Goal: Information Seeking & Learning: Learn about a topic

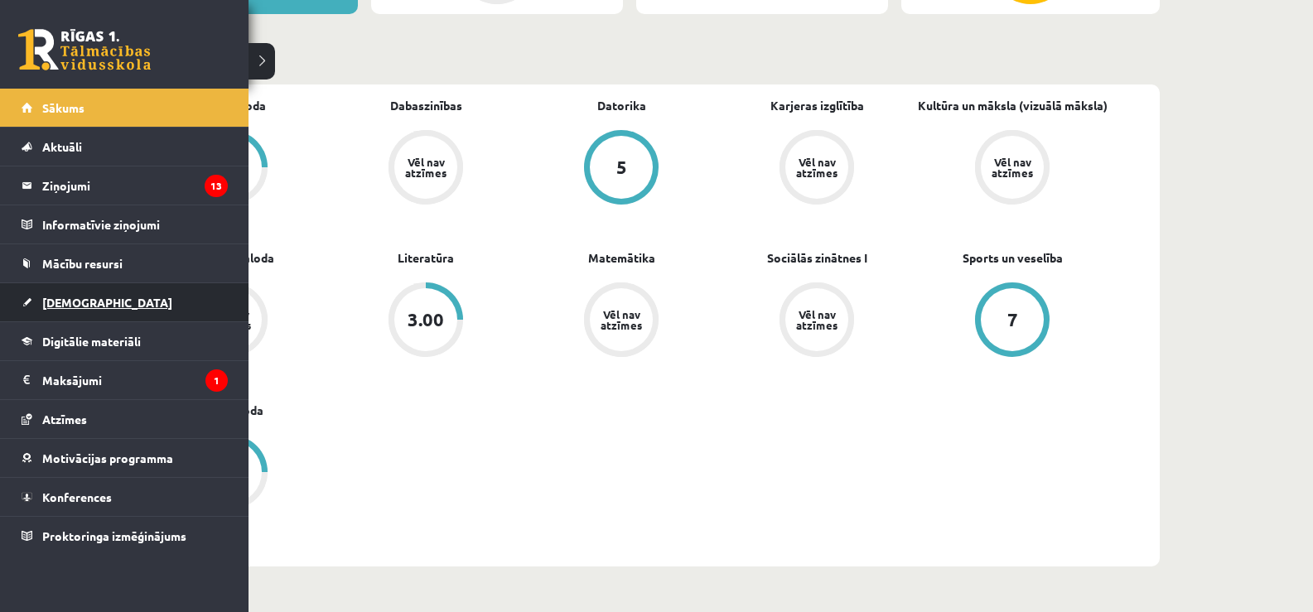
scroll to position [497, 0]
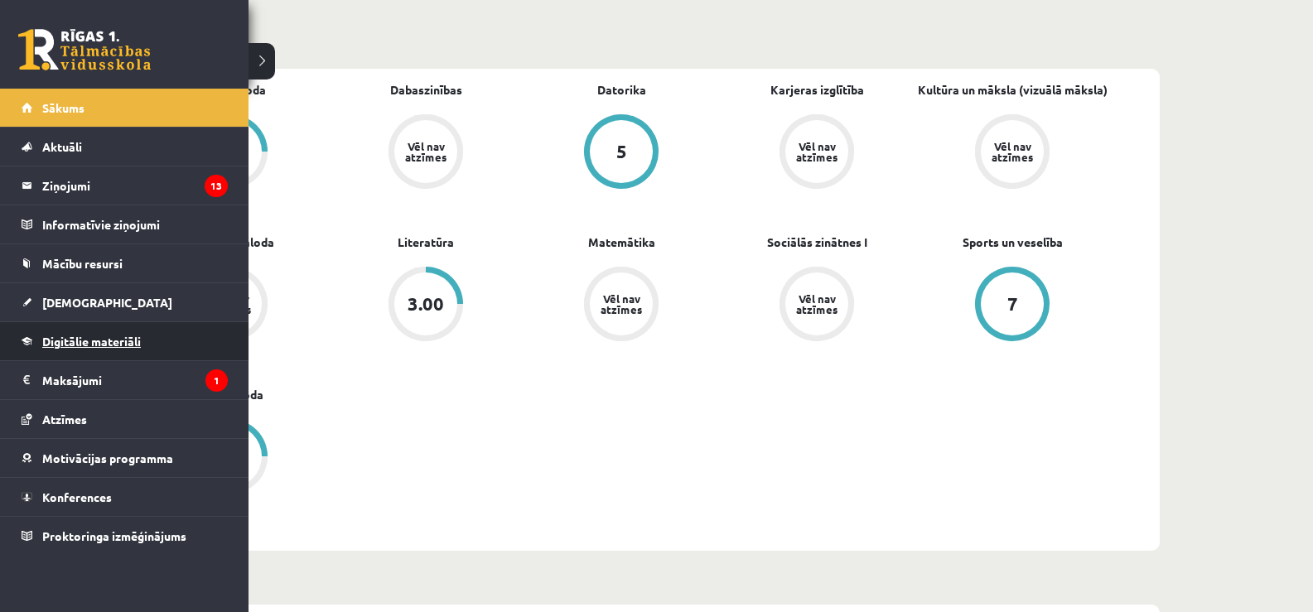
click at [60, 348] on link "Digitālie materiāli" at bounding box center [125, 341] width 206 height 38
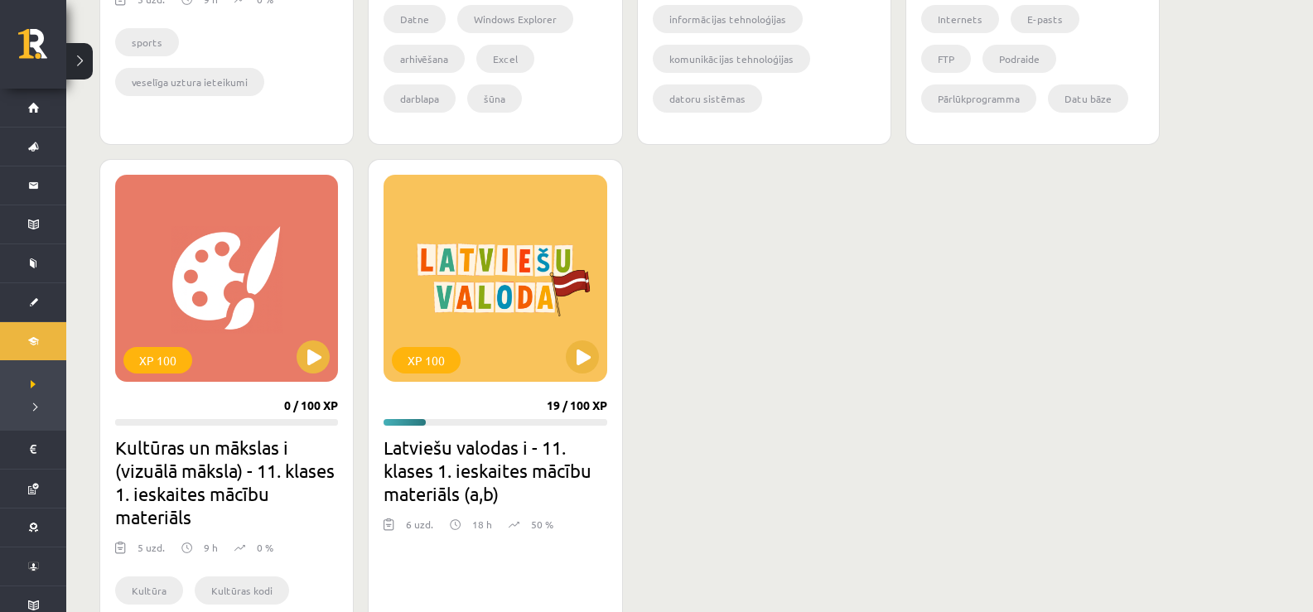
scroll to position [1491, 0]
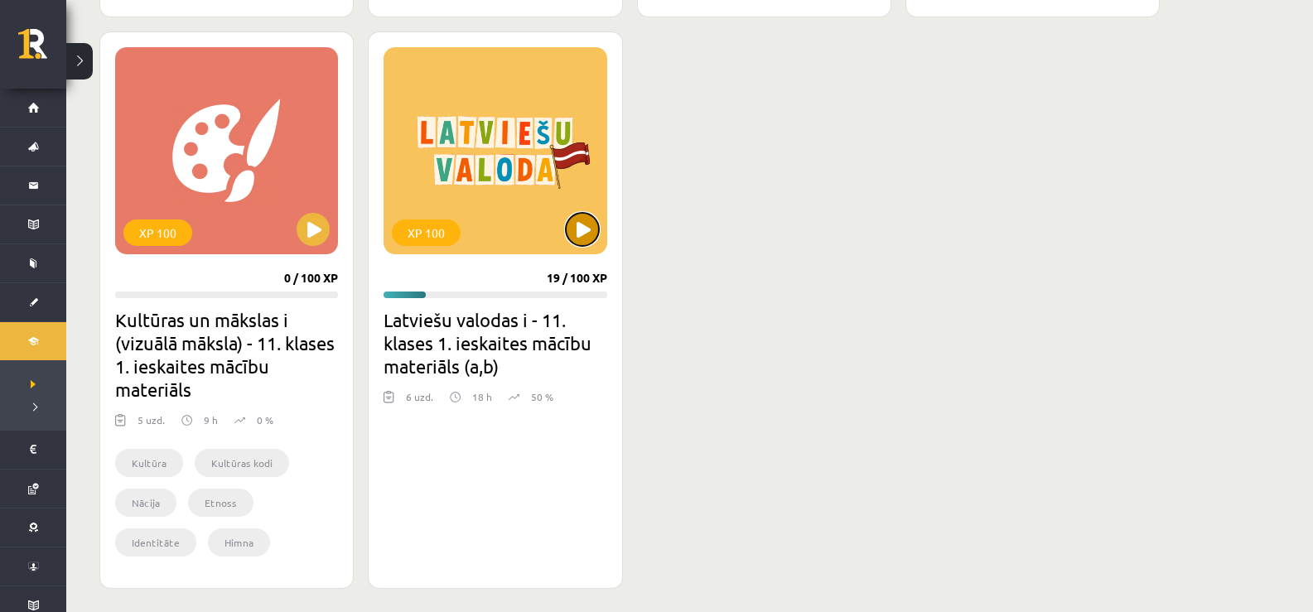
click at [581, 224] on button at bounding box center [582, 229] width 33 height 33
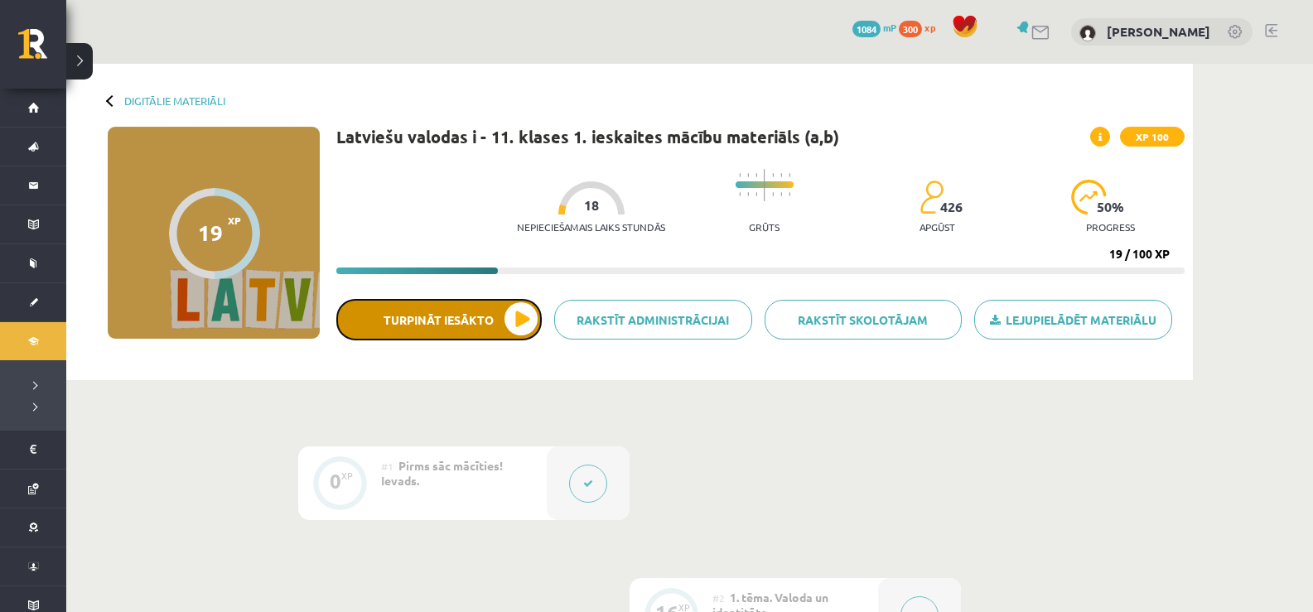
click at [486, 306] on button "Turpināt iesākto" at bounding box center [438, 319] width 205 height 41
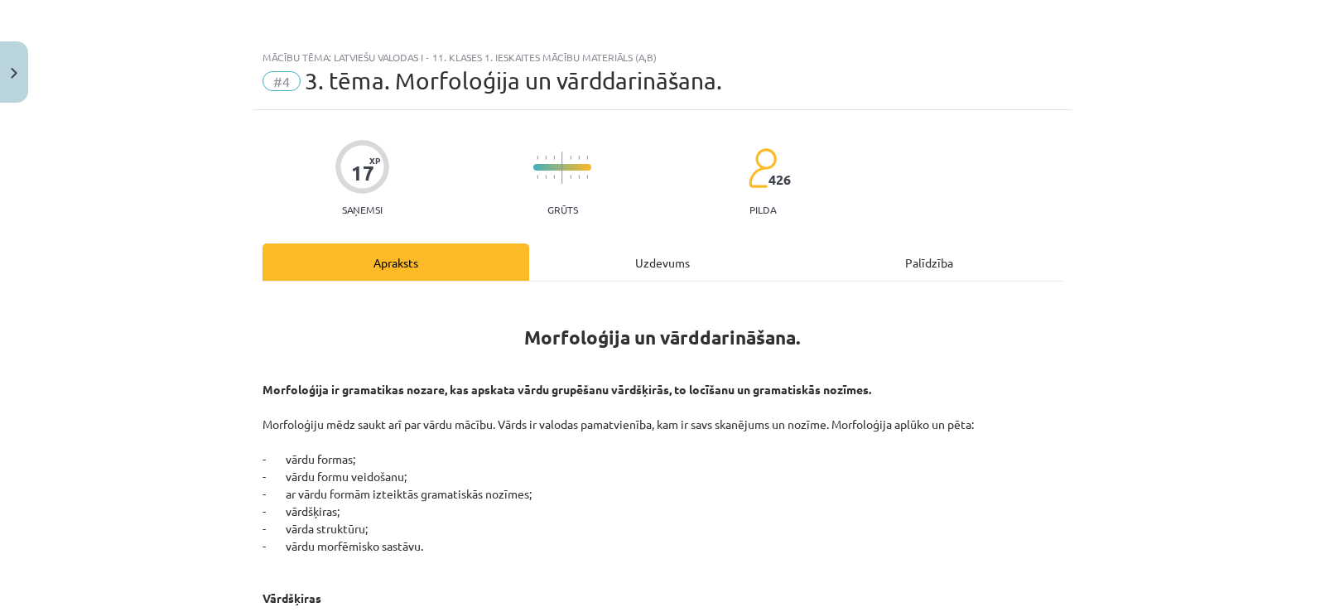
click at [630, 256] on div "Uzdevums" at bounding box center [662, 262] width 267 height 37
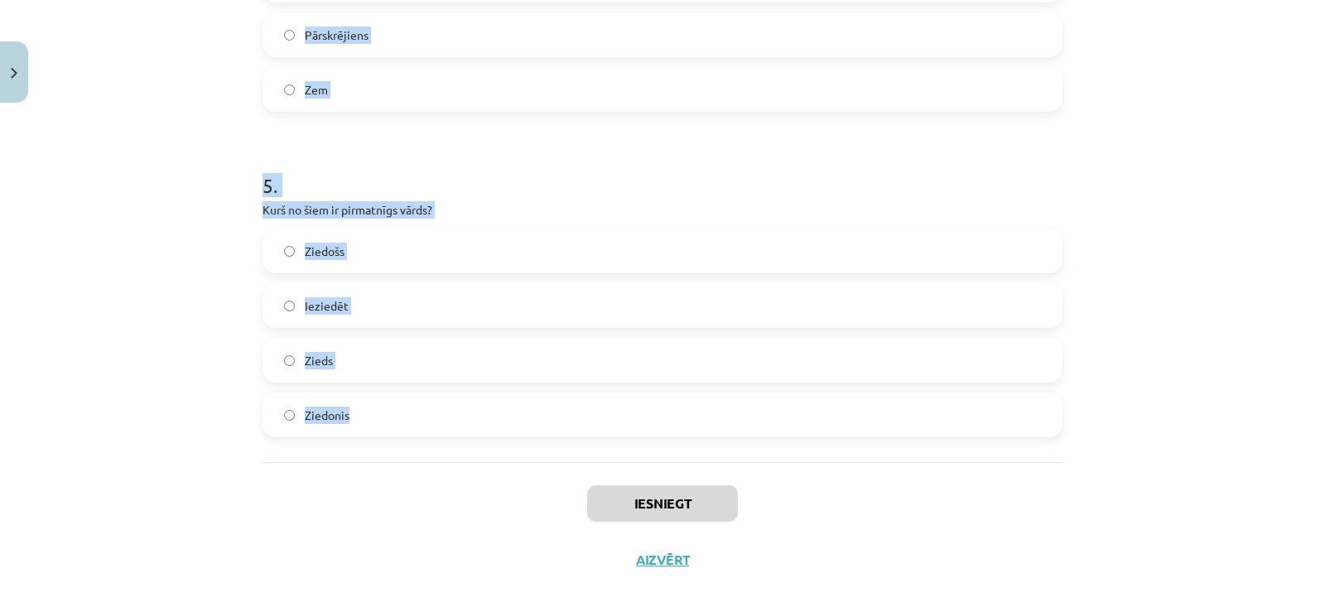
scroll to position [1504, 0]
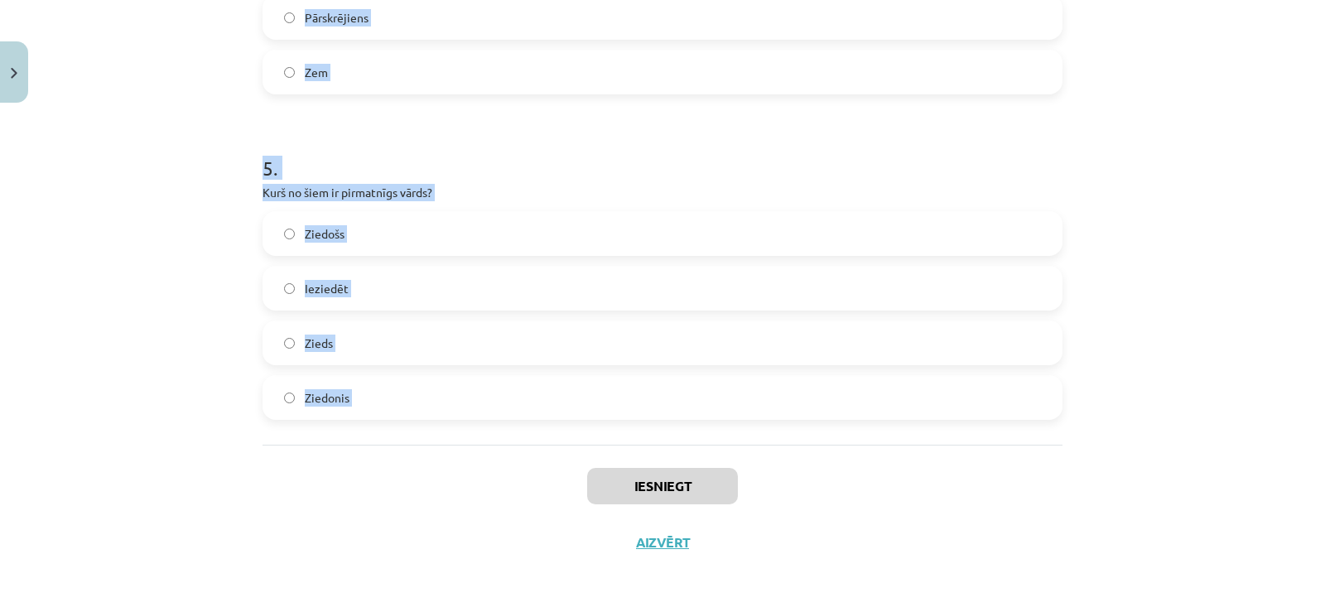
drag, startPoint x: 228, startPoint y: 353, endPoint x: 404, endPoint y: 451, distance: 201.7
click at [404, 451] on div "Mācību tēma: Latviešu valodas i - 11. klases 1. ieskaites mācību materiāls (a,b…" at bounding box center [662, 306] width 1325 height 612
copy form "Cik vārdšķiru ir latviešu valodā? 10 11 9 8 2 . Kurš no šiem nav morfoloģijas p…"
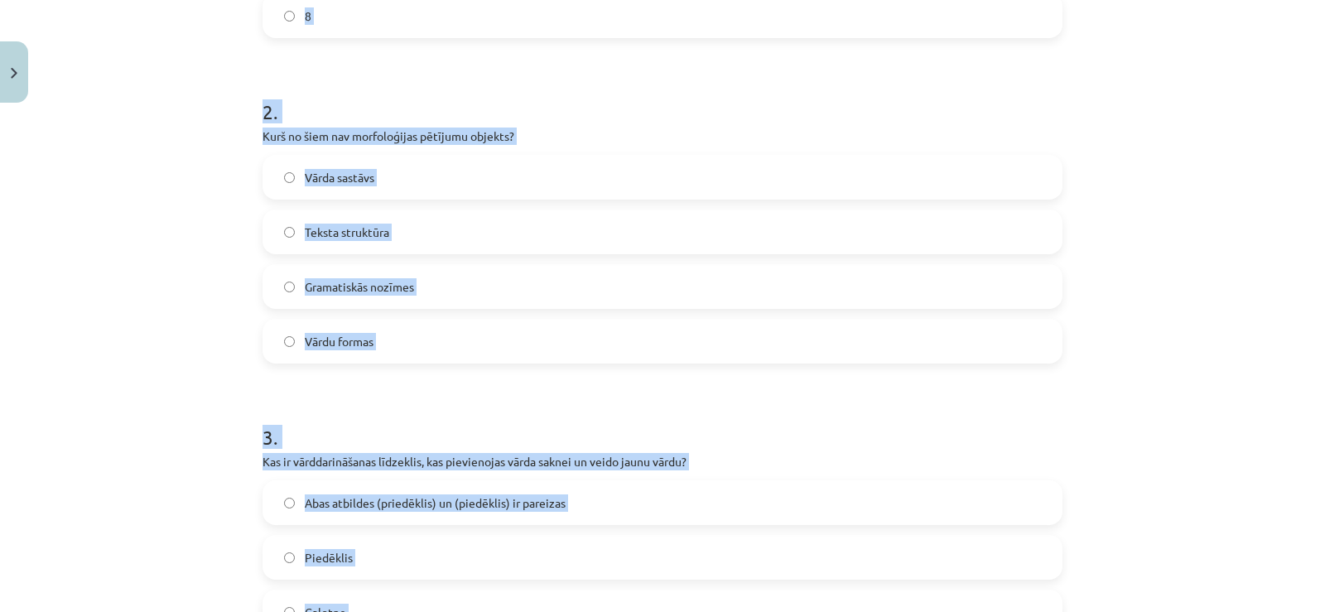
scroll to position [427, 0]
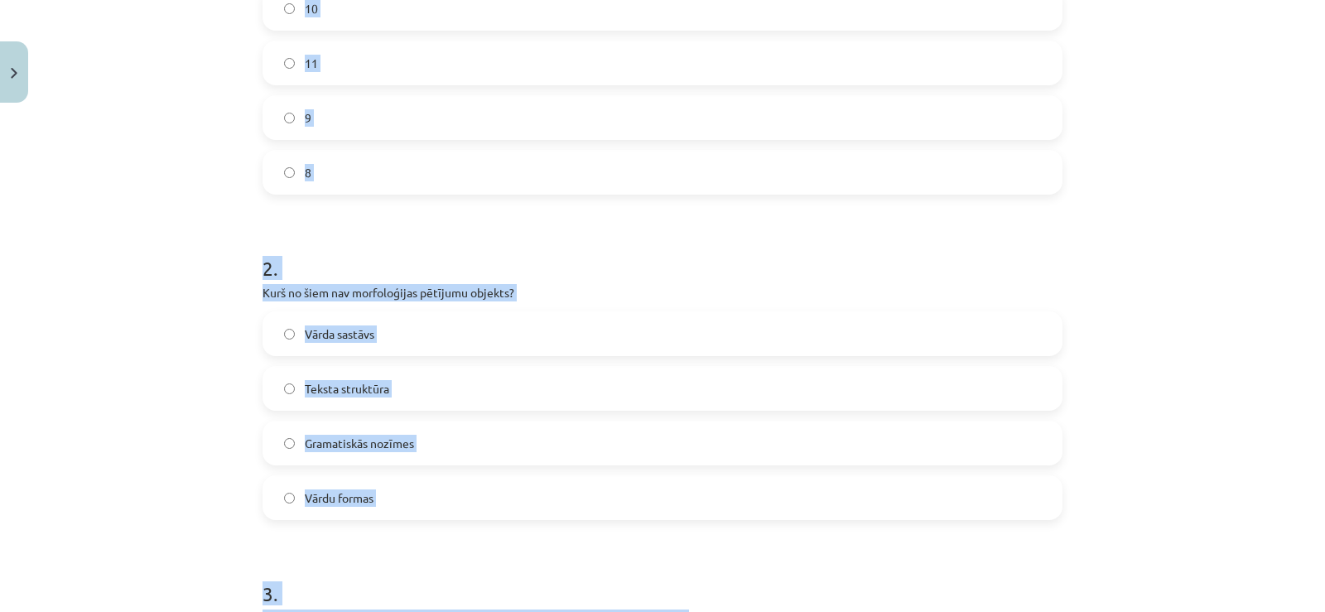
click at [269, 7] on label "10" at bounding box center [662, 8] width 797 height 41
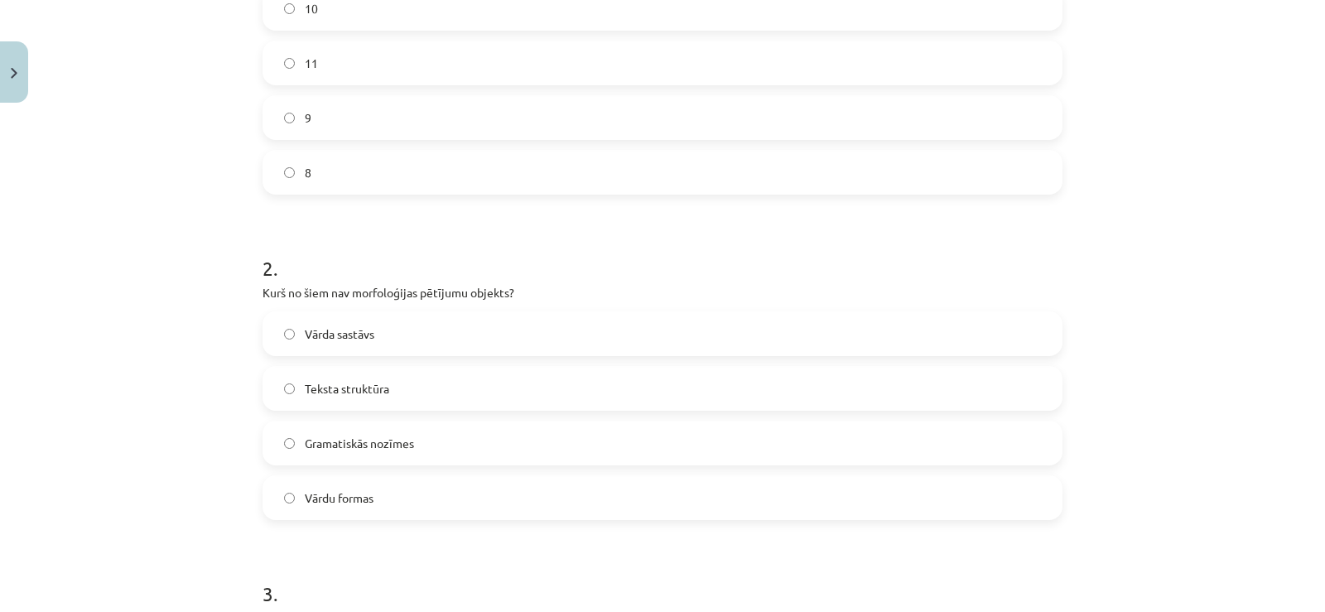
click at [321, 381] on span "Teksta struktūra" at bounding box center [347, 388] width 84 height 17
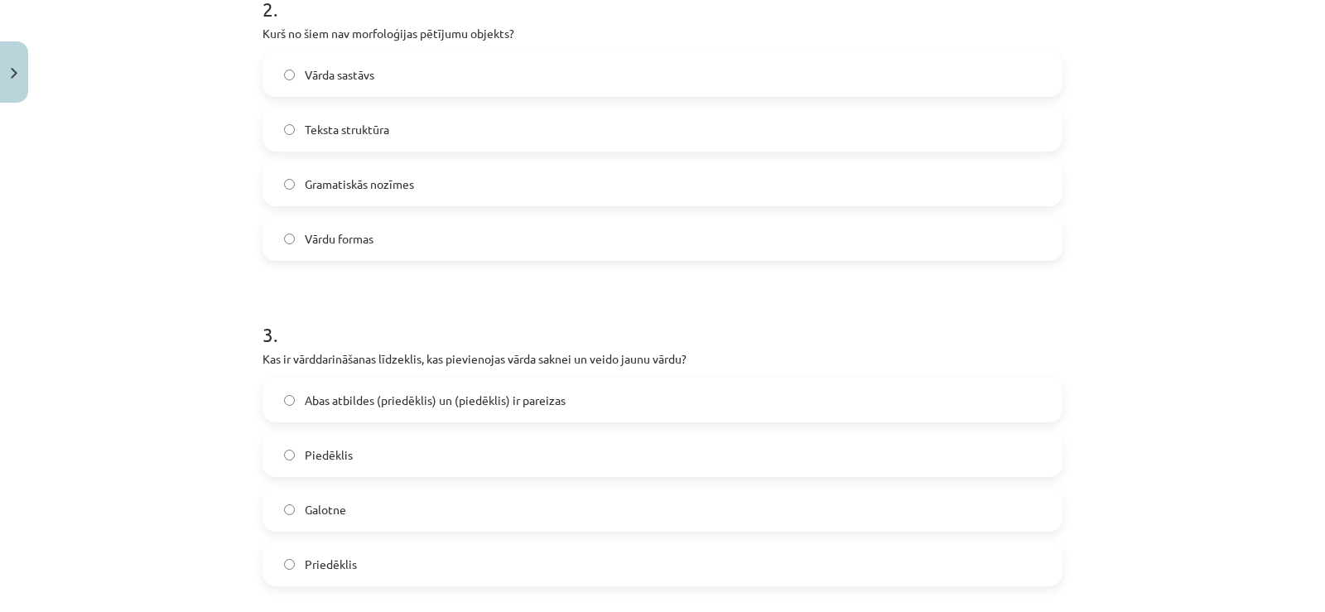
scroll to position [842, 0]
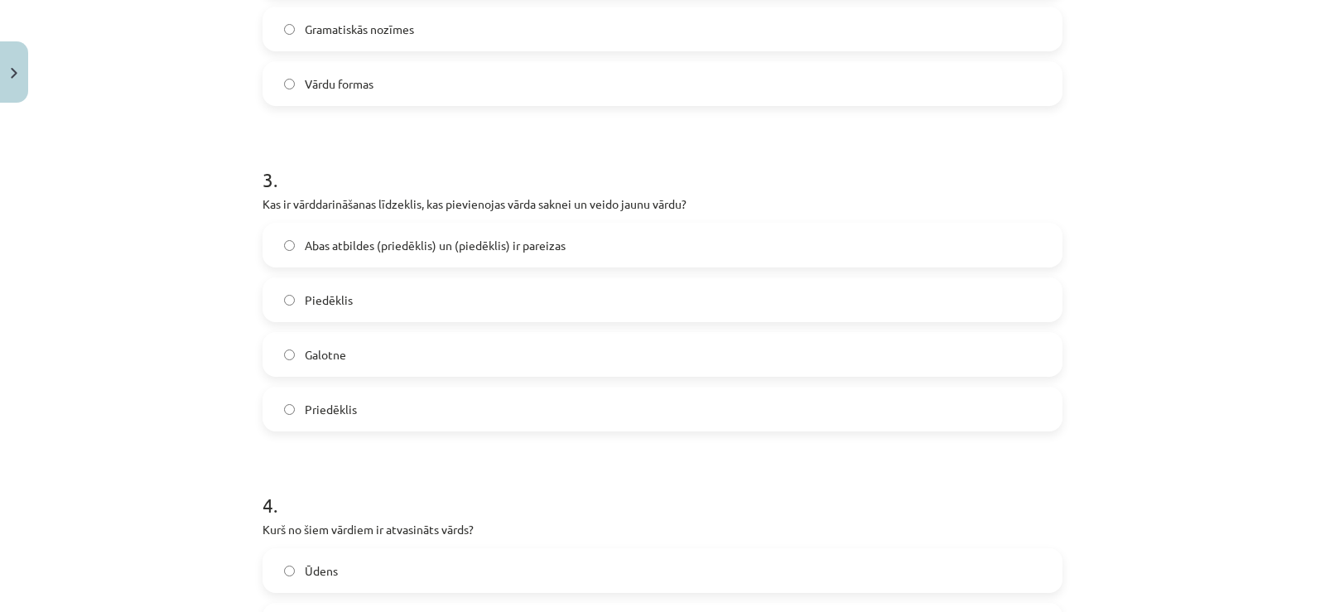
click at [426, 255] on label "Abas atbildes (priedēklis) un (piedēklis) ir pareizas" at bounding box center [662, 244] width 797 height 41
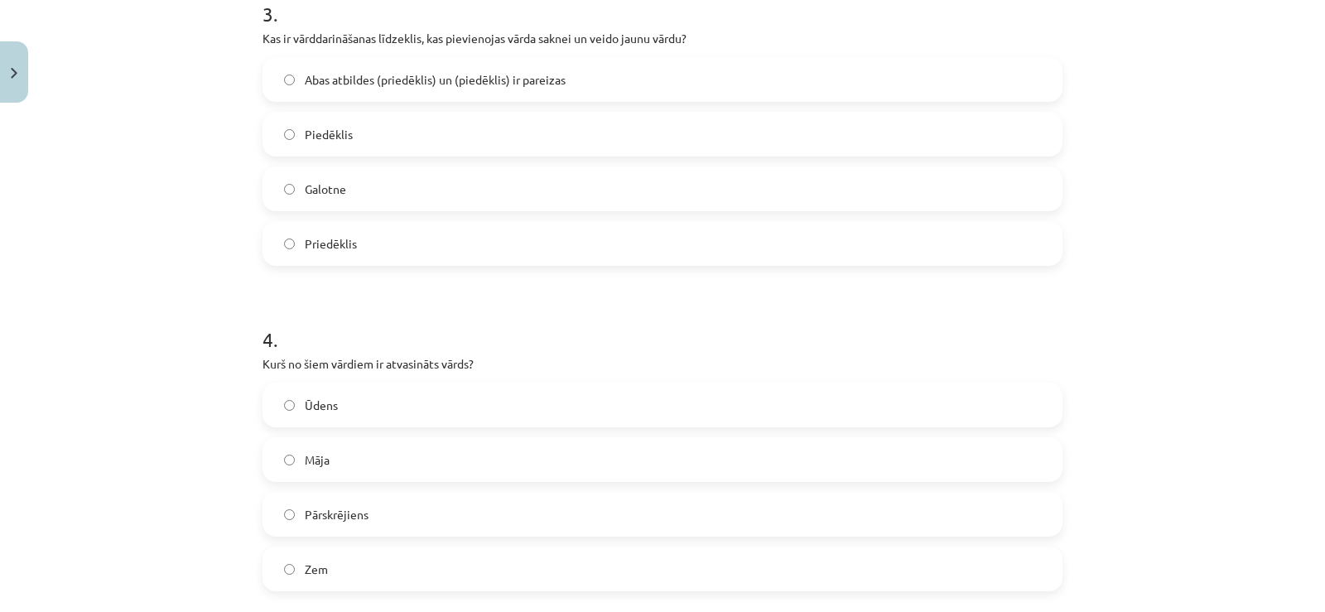
scroll to position [1173, 0]
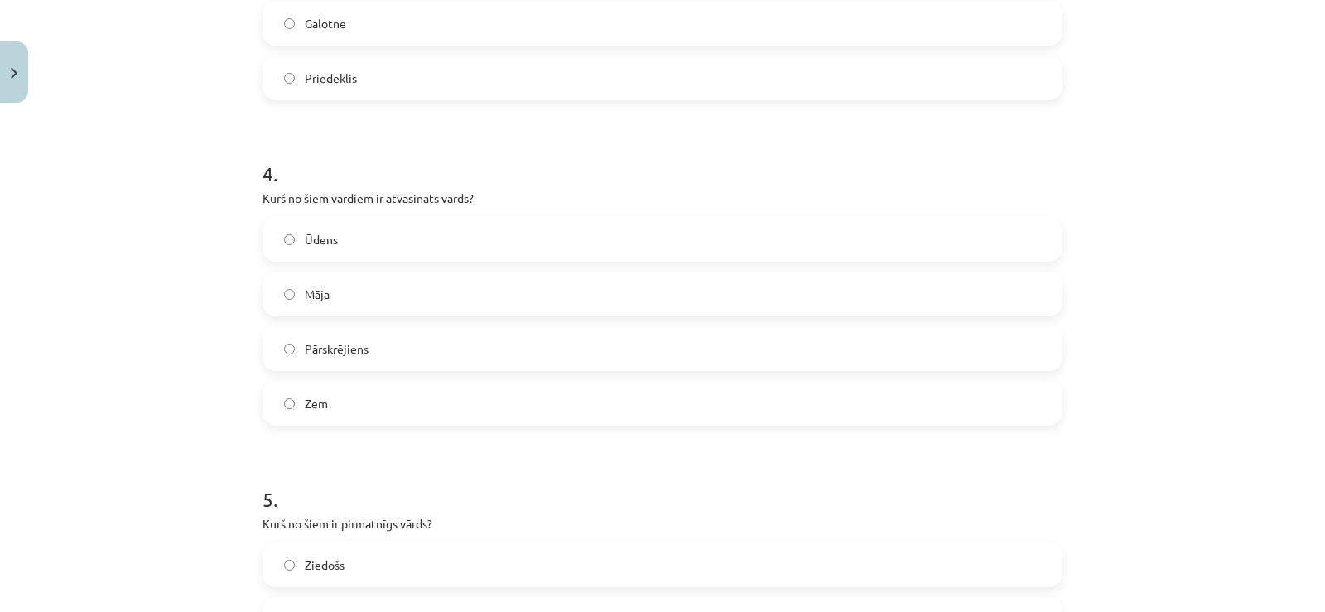
click at [465, 340] on label "Pārskrējiens" at bounding box center [662, 348] width 797 height 41
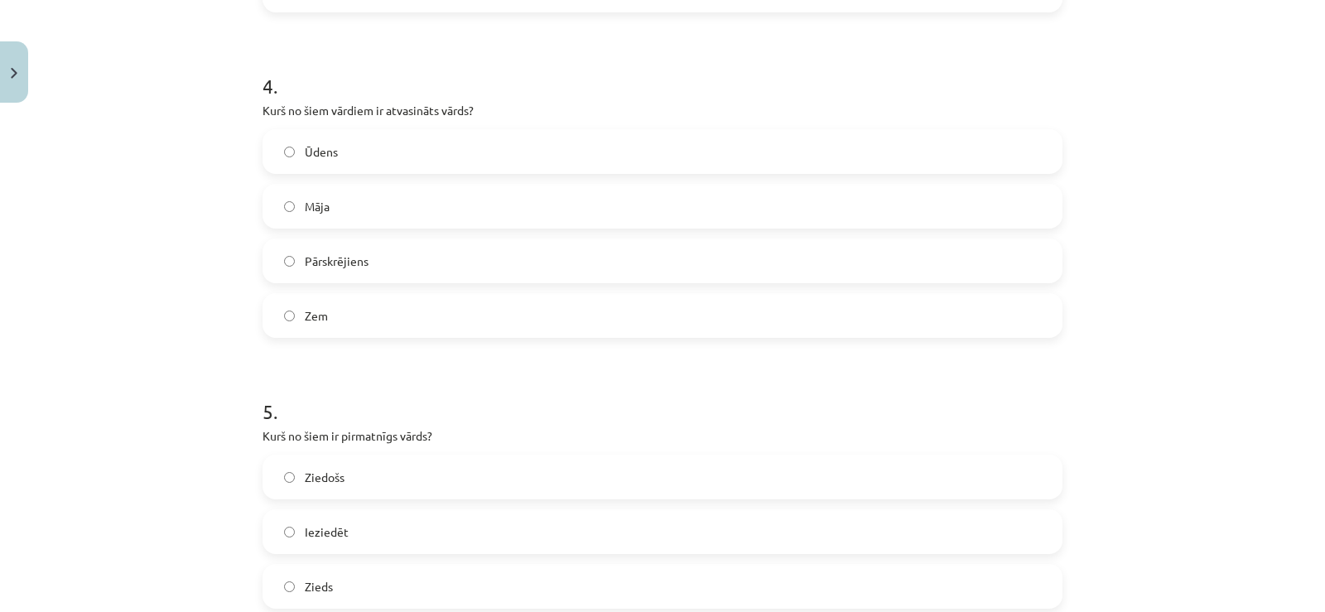
scroll to position [1504, 0]
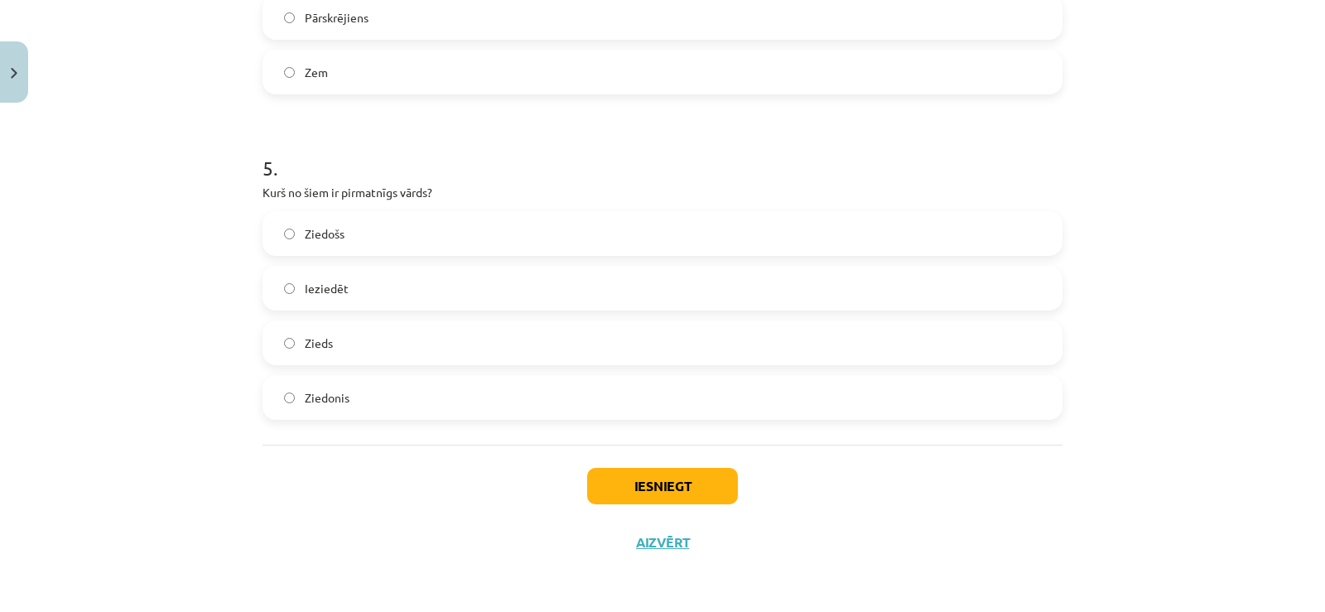
click at [401, 337] on label "Zieds" at bounding box center [662, 342] width 797 height 41
click at [697, 480] on button "Iesniegt" at bounding box center [662, 486] width 151 height 36
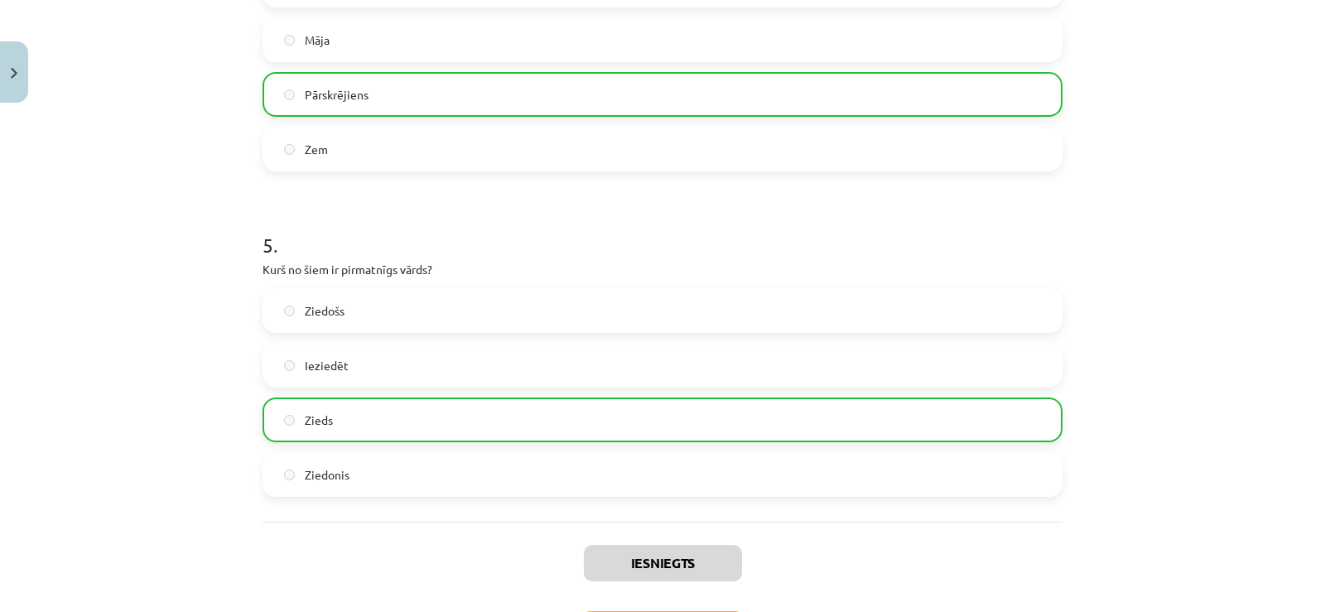
scroll to position [1557, 0]
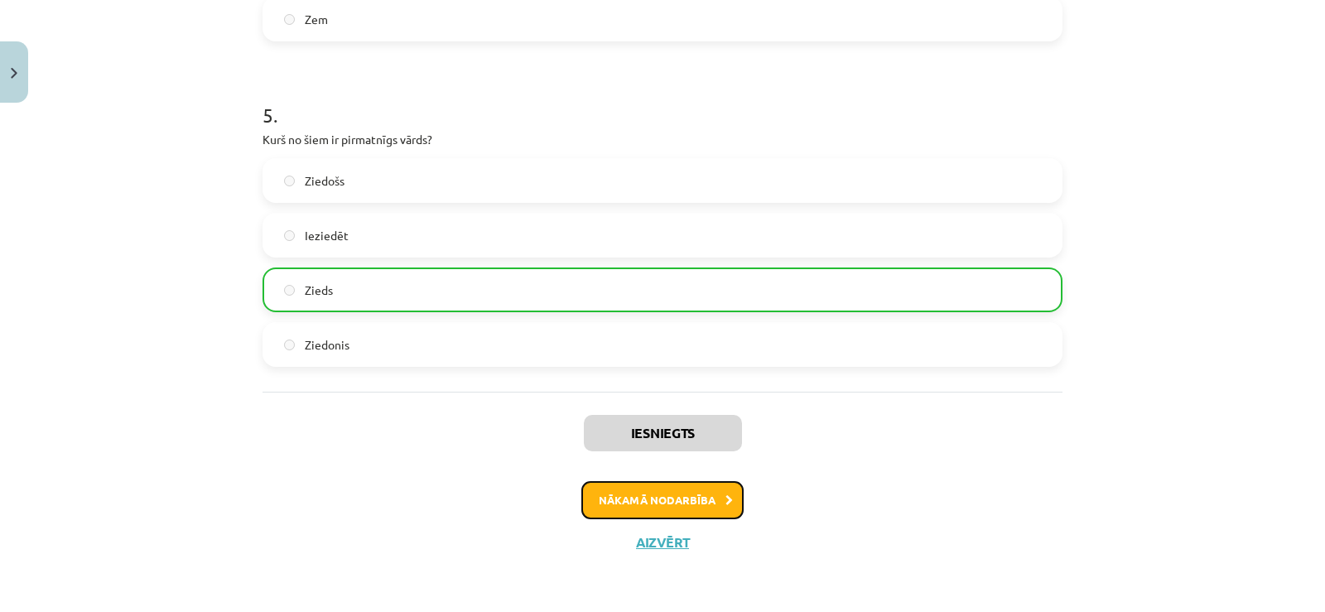
click at [677, 494] on button "Nākamā nodarbība" at bounding box center [662, 500] width 162 height 38
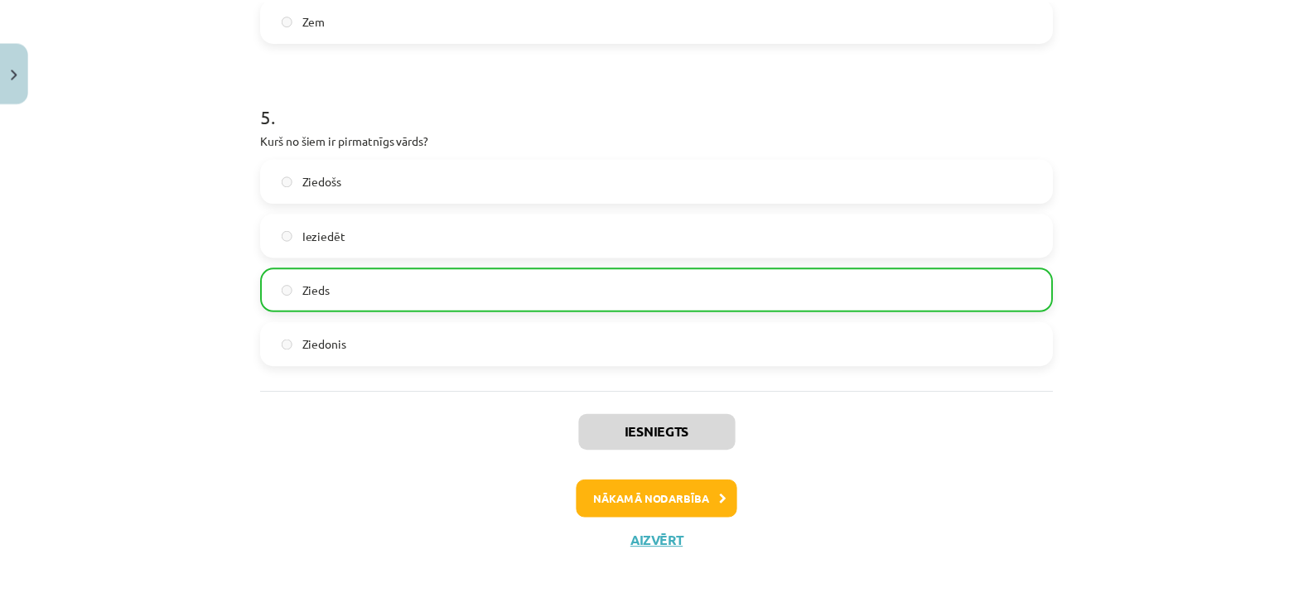
scroll to position [0, 0]
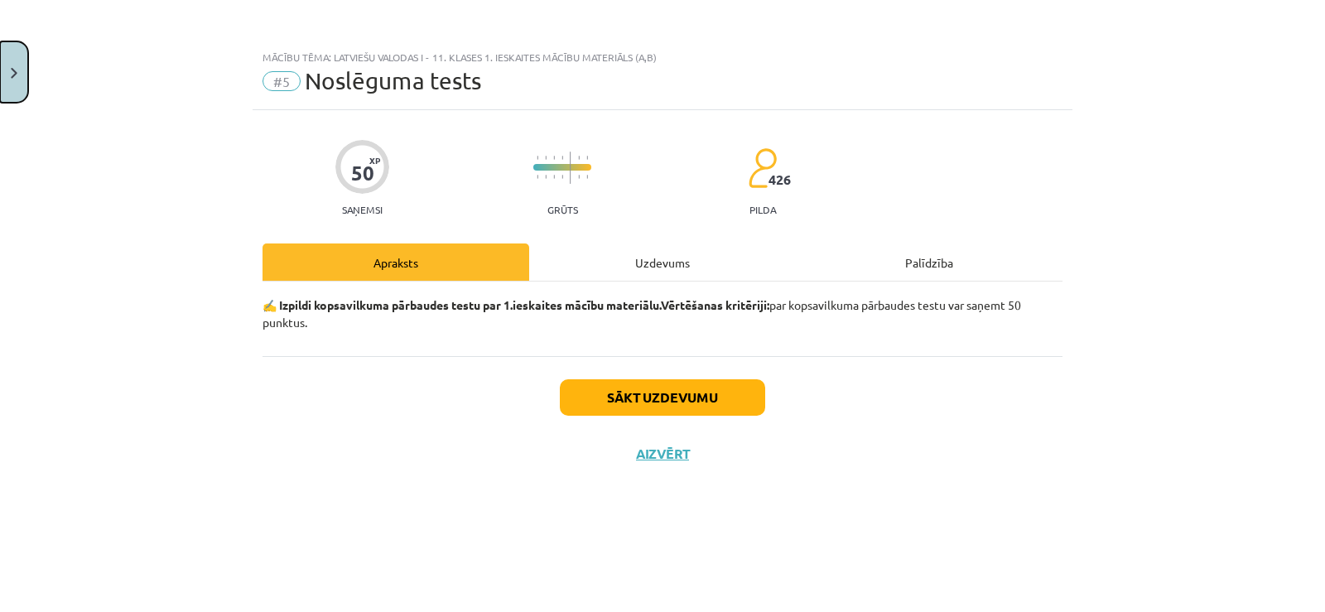
click at [0, 56] on button "Close" at bounding box center [14, 71] width 28 height 61
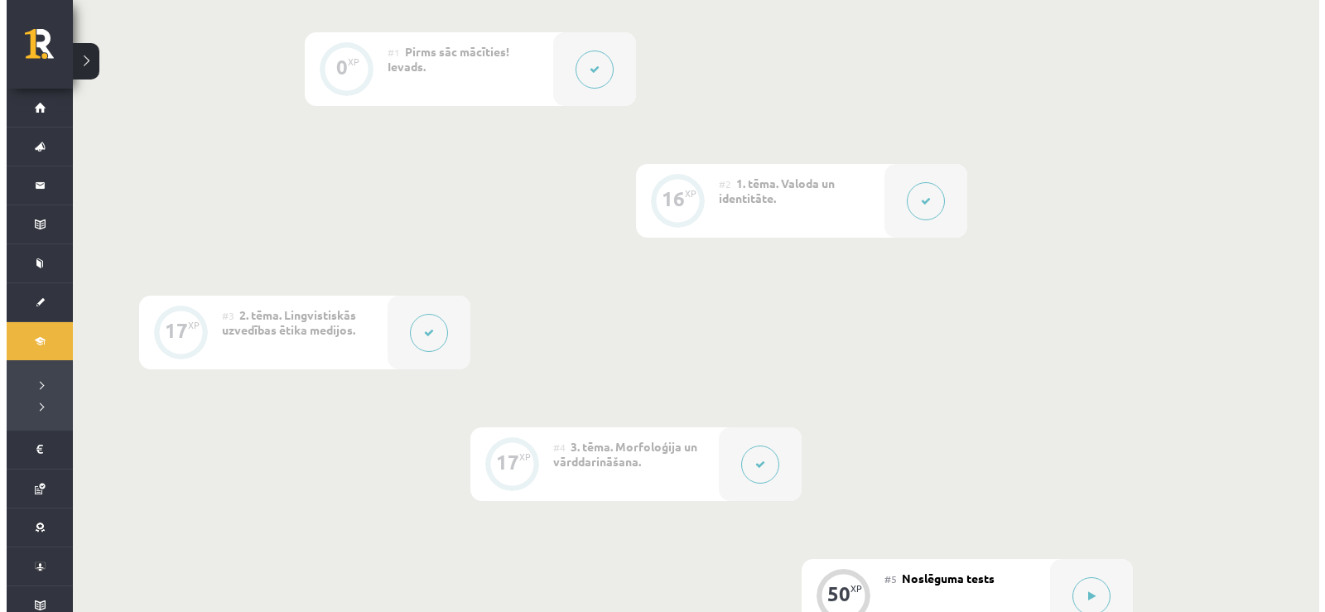
scroll to position [828, 0]
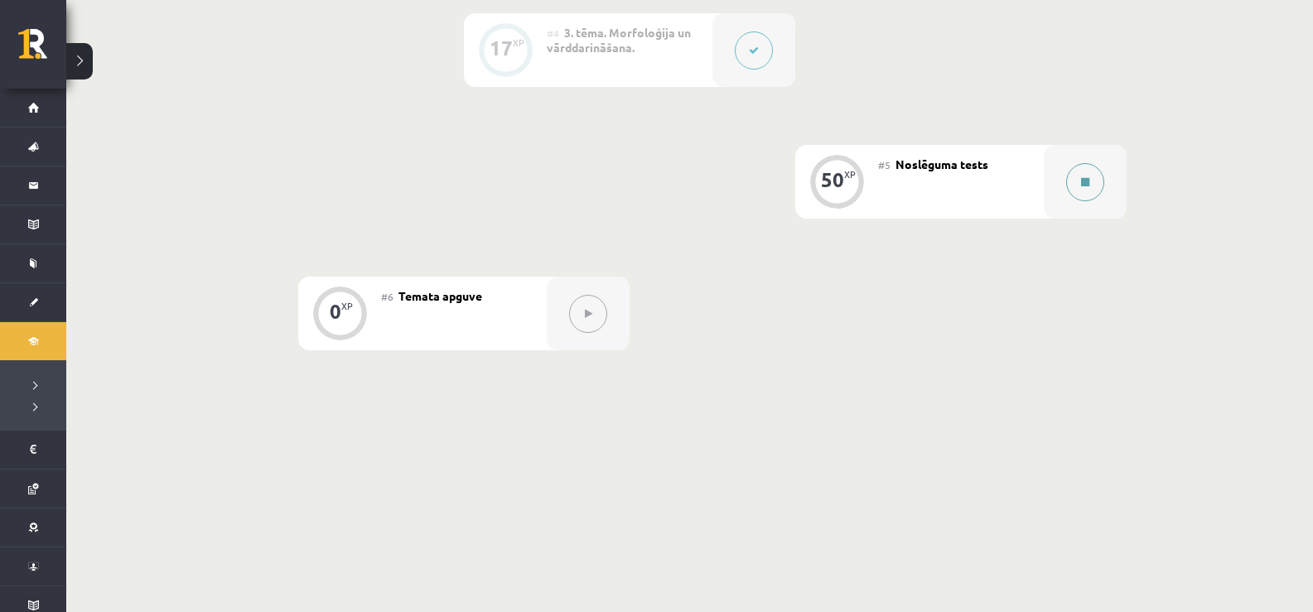
click at [1067, 190] on button at bounding box center [1085, 182] width 38 height 38
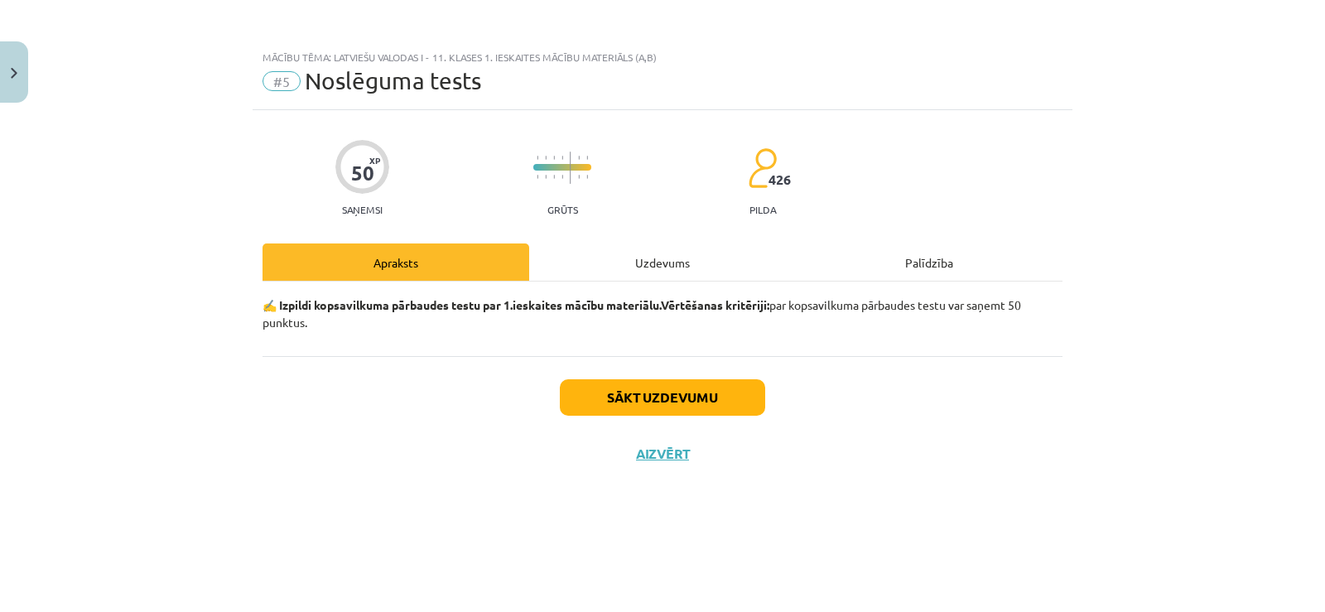
click at [596, 253] on div "Uzdevums" at bounding box center [662, 262] width 267 height 37
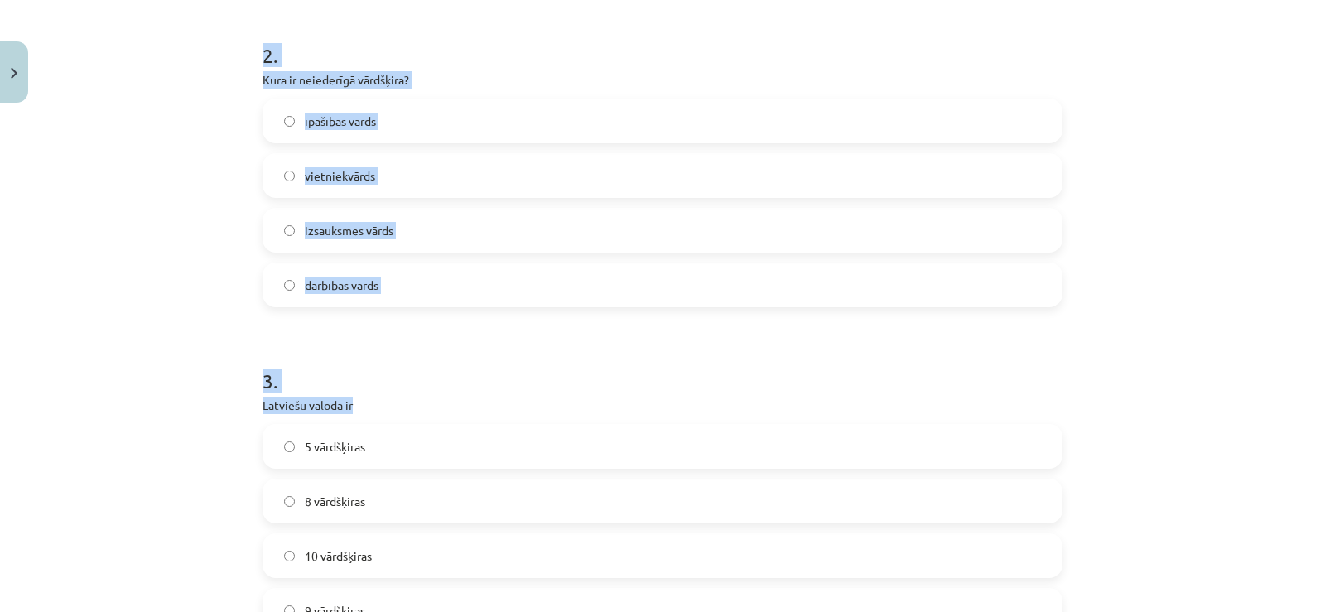
scroll to position [720, 0]
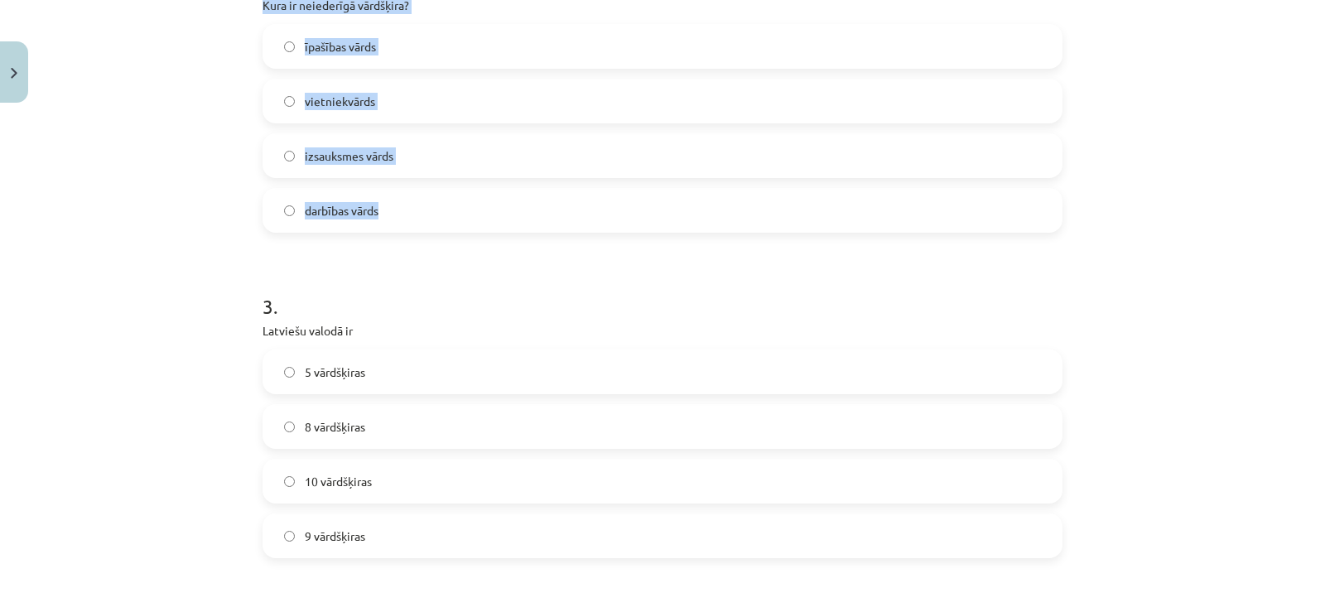
drag, startPoint x: 238, startPoint y: 162, endPoint x: 477, endPoint y: 215, distance: 245.4
click at [477, 215] on div "Mācību tēma: Latviešu valodas i - 11. klases 1. ieskaites mācību materiāls (a,b…" at bounding box center [662, 306] width 1325 height 612
copy form "[PERSON_NAME] dzimtes lietvārds ir mikrofons nags acs lācis 2 . Kura ir neieder…"
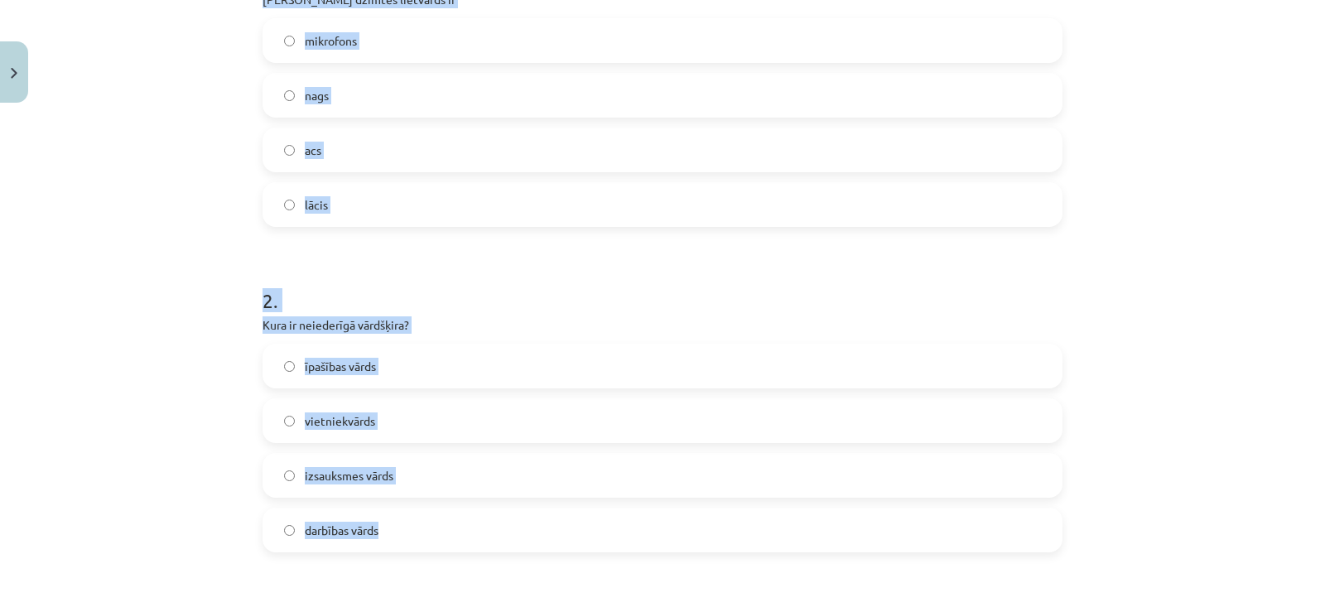
scroll to position [388, 0]
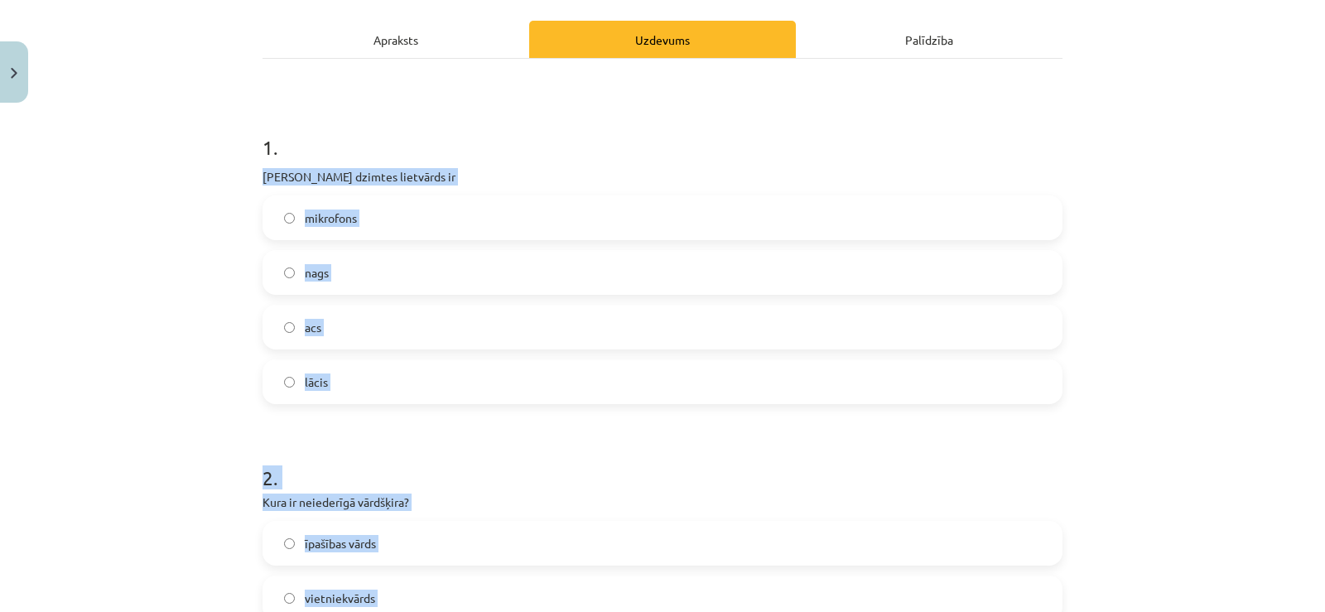
click at [311, 320] on span "acs" at bounding box center [313, 327] width 17 height 17
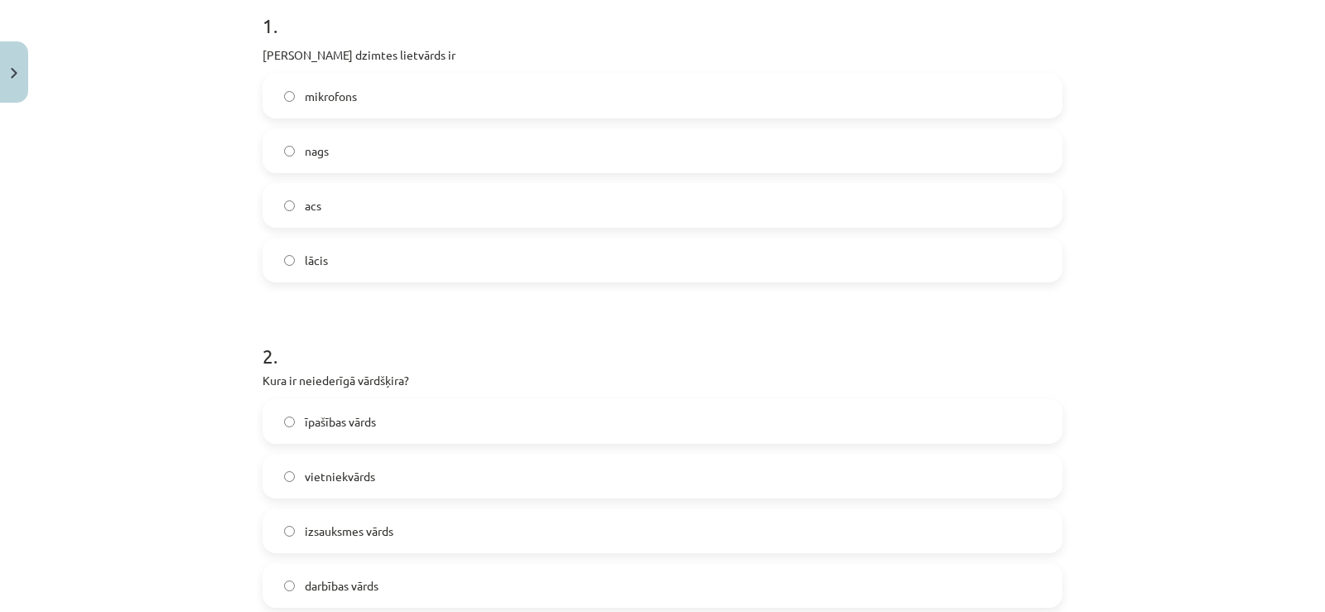
scroll to position [471, 0]
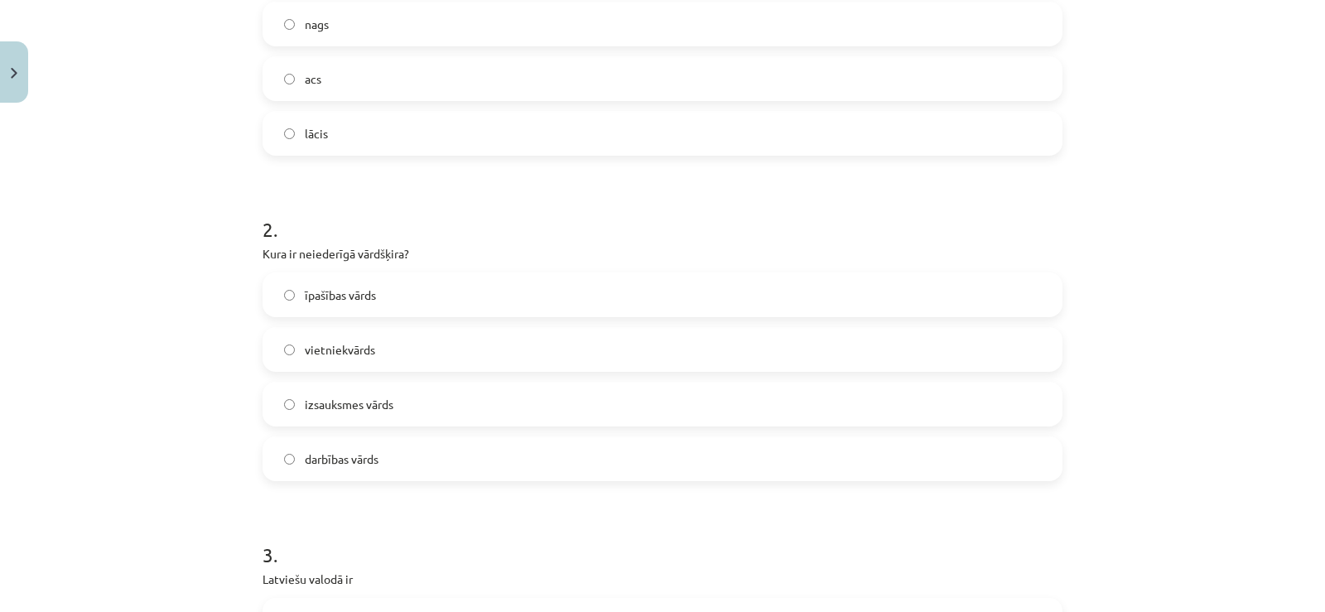
click at [363, 396] on span "izsauksmes vārds" at bounding box center [349, 404] width 89 height 17
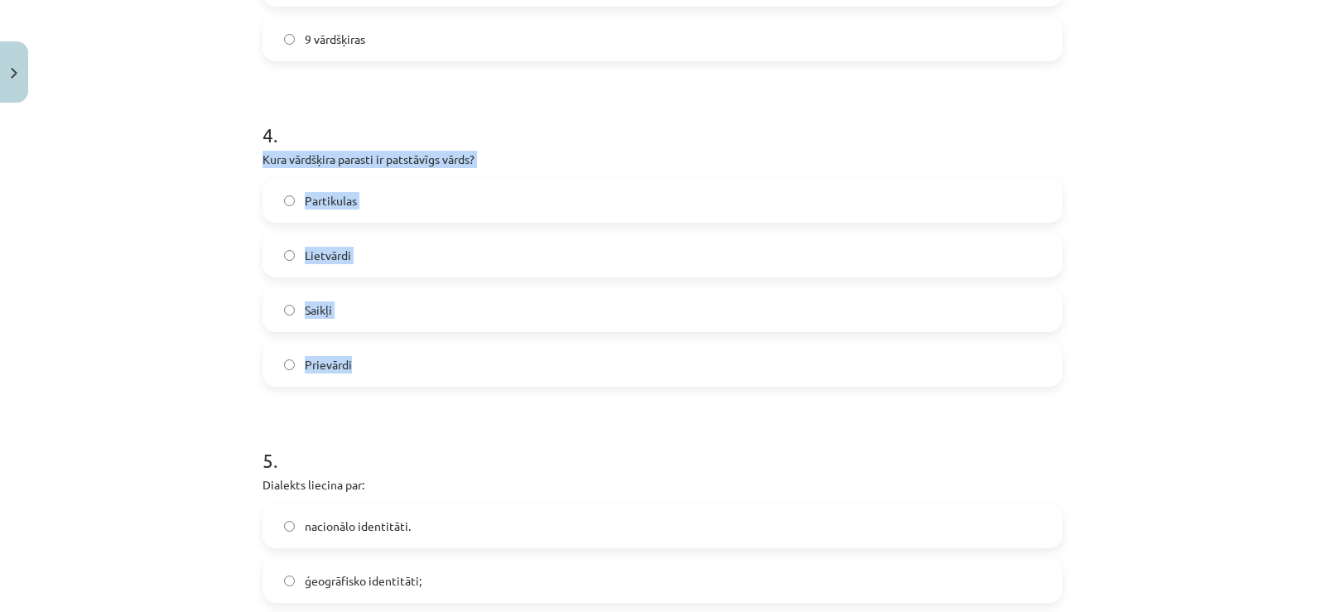
drag, startPoint x: 292, startPoint y: 189, endPoint x: 477, endPoint y: 383, distance: 268.3
click at [477, 383] on div "Mācību tēma: Latviešu valodas i - 11. klases 1. ieskaites mācību materiāls (a,b…" at bounding box center [662, 306] width 1325 height 612
copy div "Kura vārdšķira parasti ir patstāvīgs vārds? Partikulas Lietvārdi Saikļi Prievār…"
click at [366, 248] on label "Lietvārdi" at bounding box center [662, 254] width 797 height 41
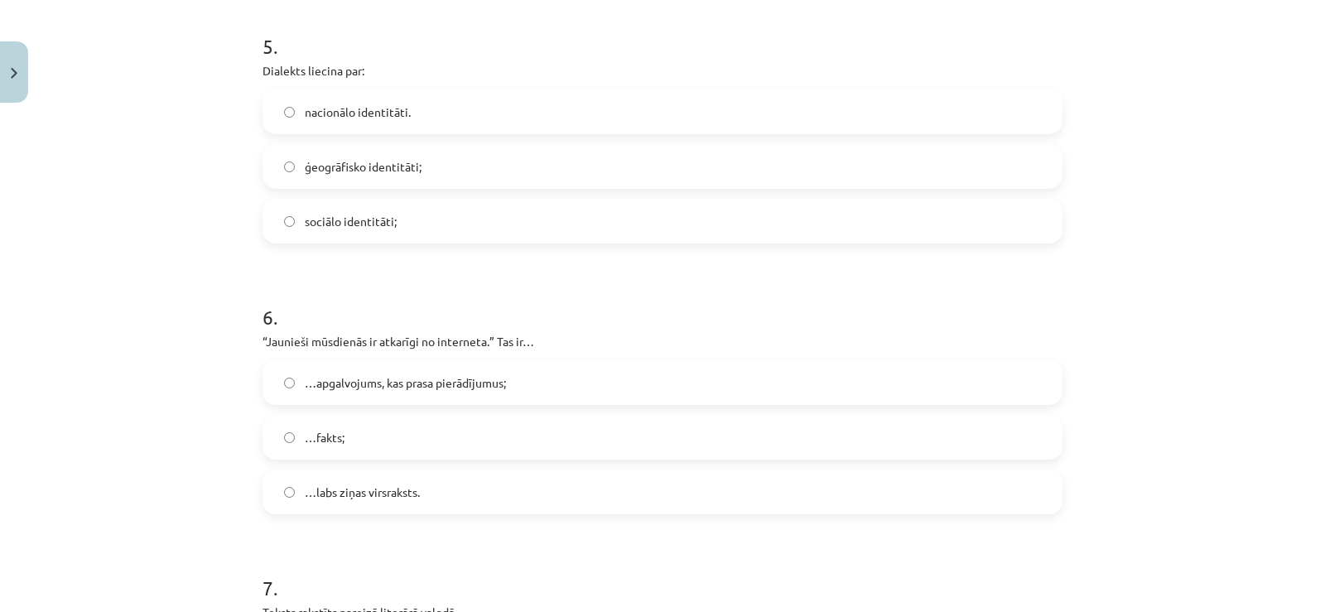
scroll to position [1879, 0]
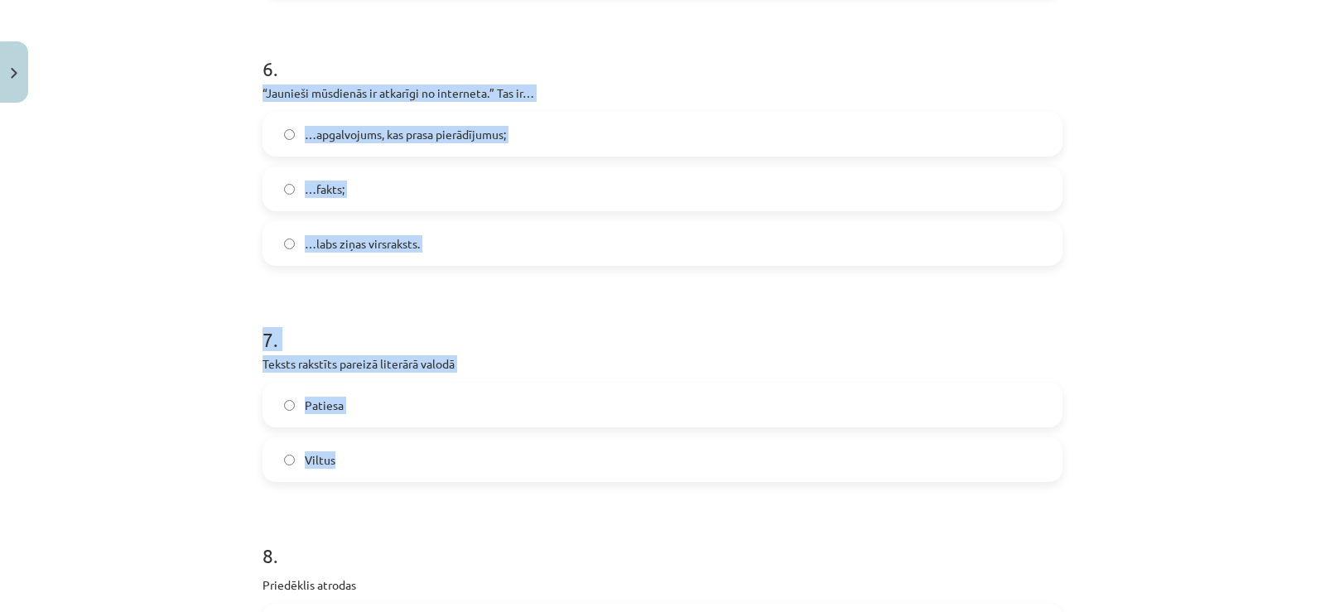
drag, startPoint x: 247, startPoint y: 86, endPoint x: 451, endPoint y: 372, distance: 351.5
copy form "“Jaunieši mūsdienās ir atkarīgi no interneta.” Tas ir… …apgalvojums, kas prasa …"
click at [345, 411] on label "Patiesa" at bounding box center [662, 404] width 797 height 41
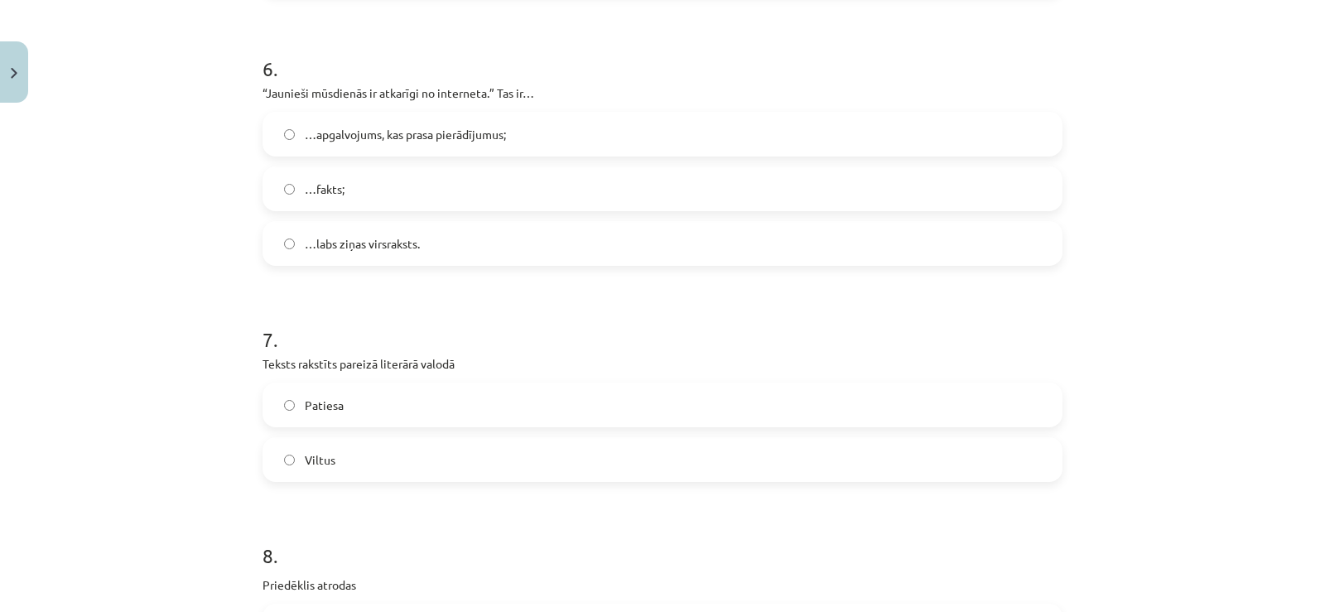
click at [374, 136] on span "…apgalvojums, kas prasa pierādījumus;" at bounding box center [405, 134] width 201 height 17
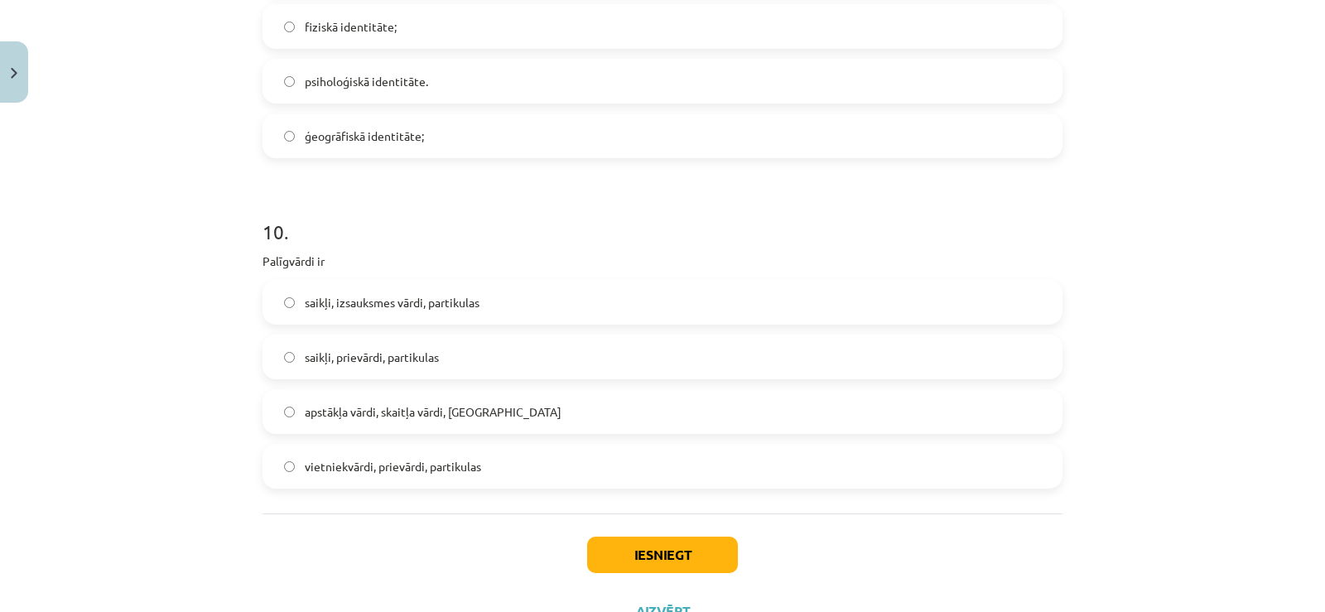
scroll to position [2873, 0]
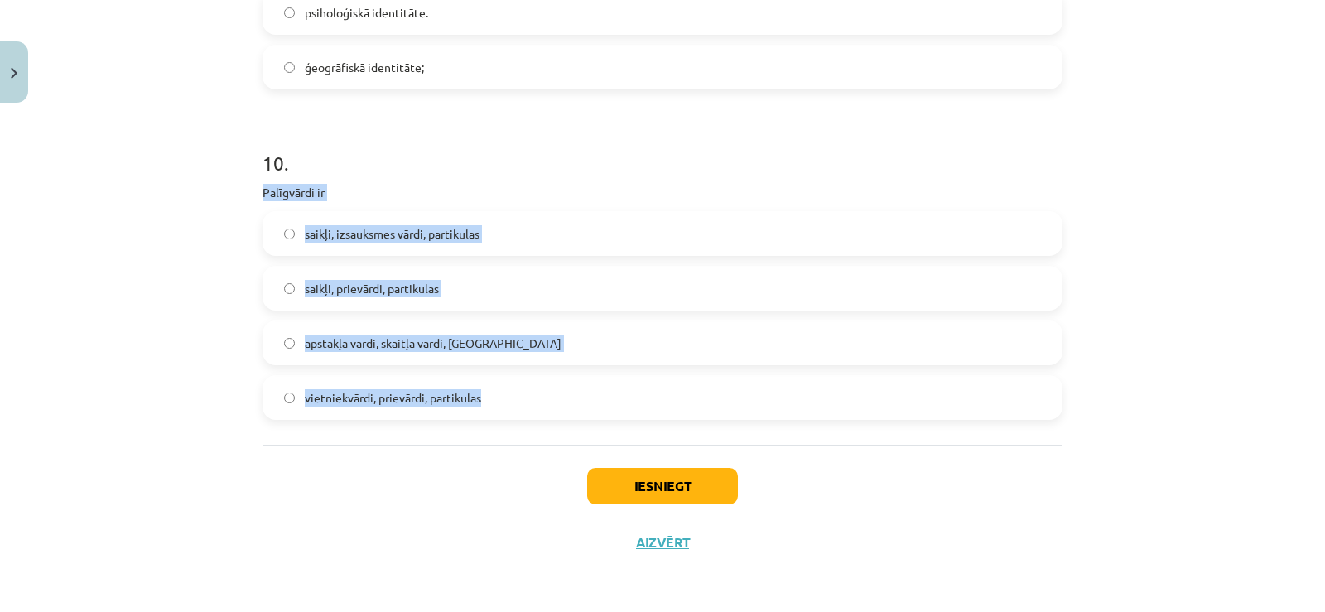
drag, startPoint x: 242, startPoint y: 191, endPoint x: 456, endPoint y: 260, distance: 225.3
click at [487, 423] on div "Mācību tēma: Latviešu valodas i - 11. klases 1. ieskaites mācību materiāls (a,b…" at bounding box center [662, 306] width 1325 height 612
copy div "Palīgvārdi ir saikļi, izsauksmes vārdi, partikulas saikļi, prievārdi, partikula…"
click at [359, 294] on span "saikļi, prievārdi, partikulas" at bounding box center [372, 288] width 134 height 17
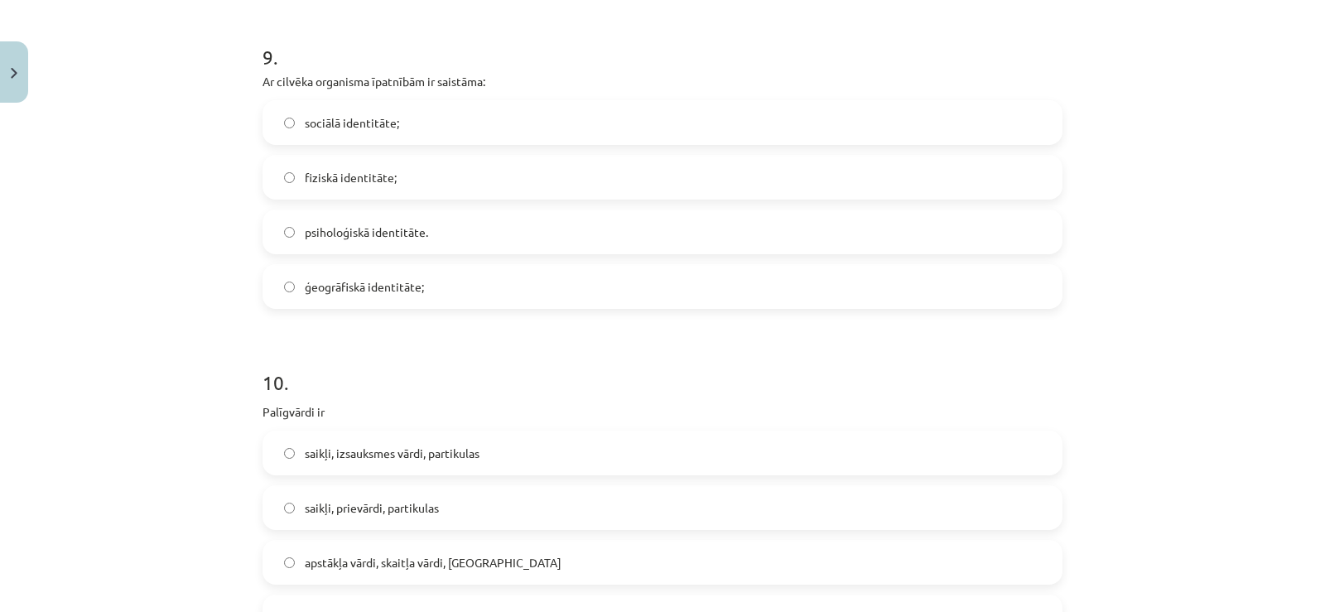
scroll to position [2625, 0]
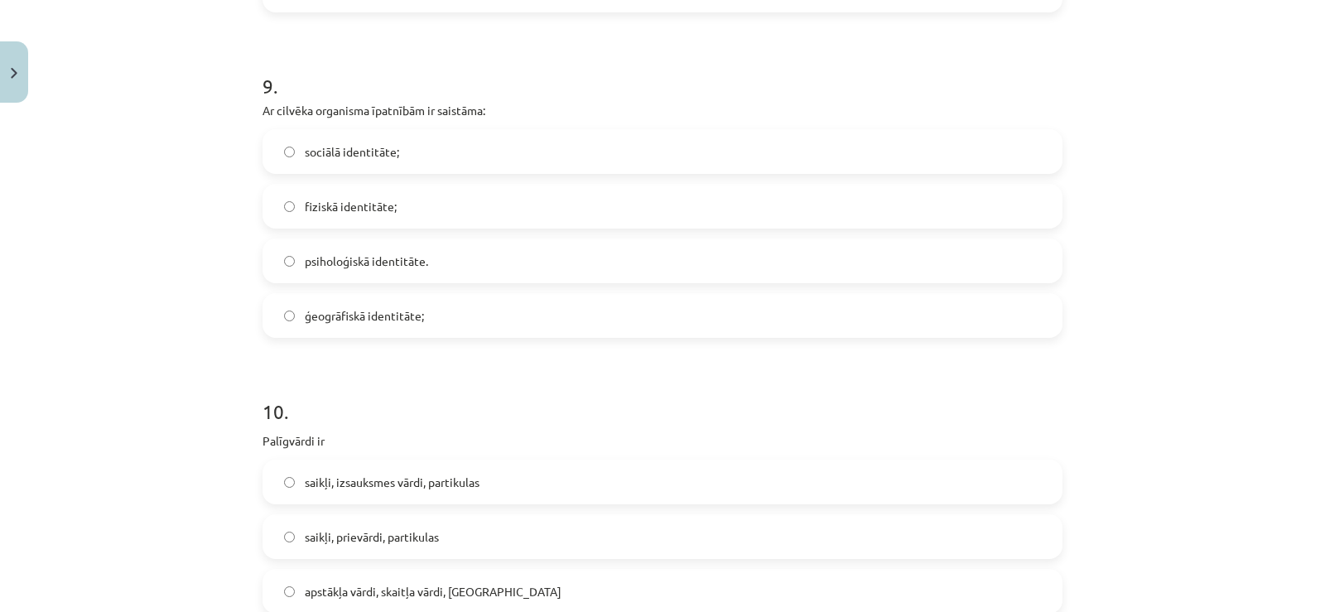
click at [399, 233] on div "sociālā identitāte; fiziskā identitāte; psiholoģiskā identitāte. ģeogrāfiskā id…" at bounding box center [663, 233] width 800 height 209
click at [392, 206] on label "fiziskā identitāte;" at bounding box center [662, 206] width 797 height 41
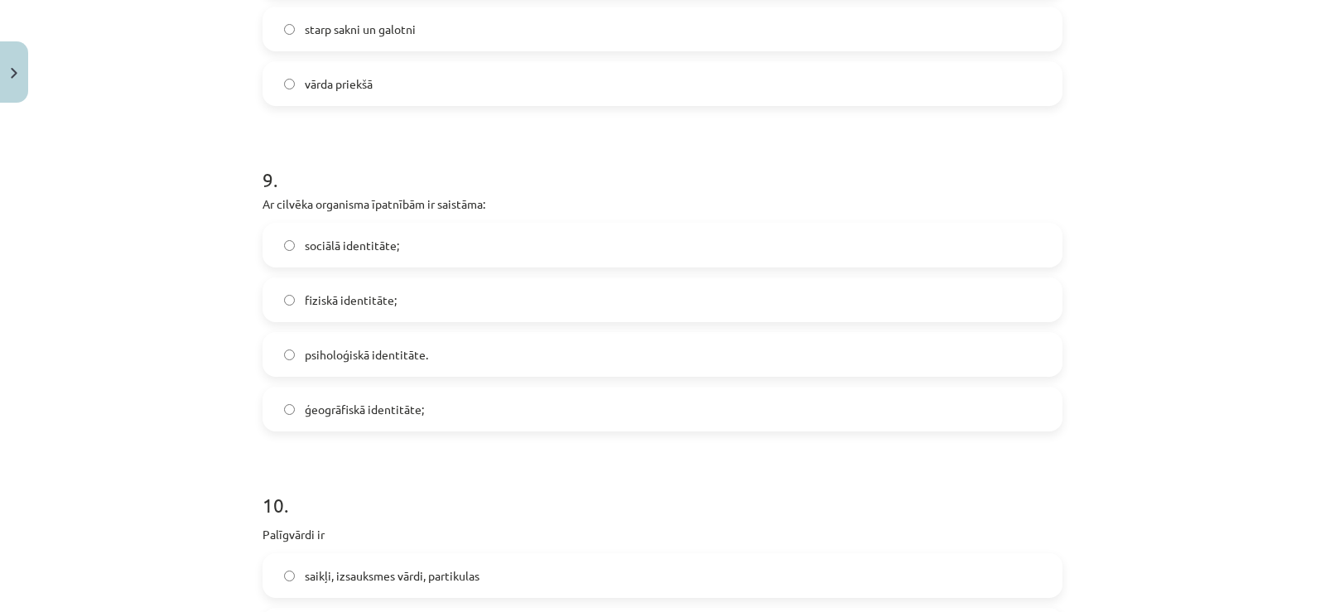
scroll to position [2294, 0]
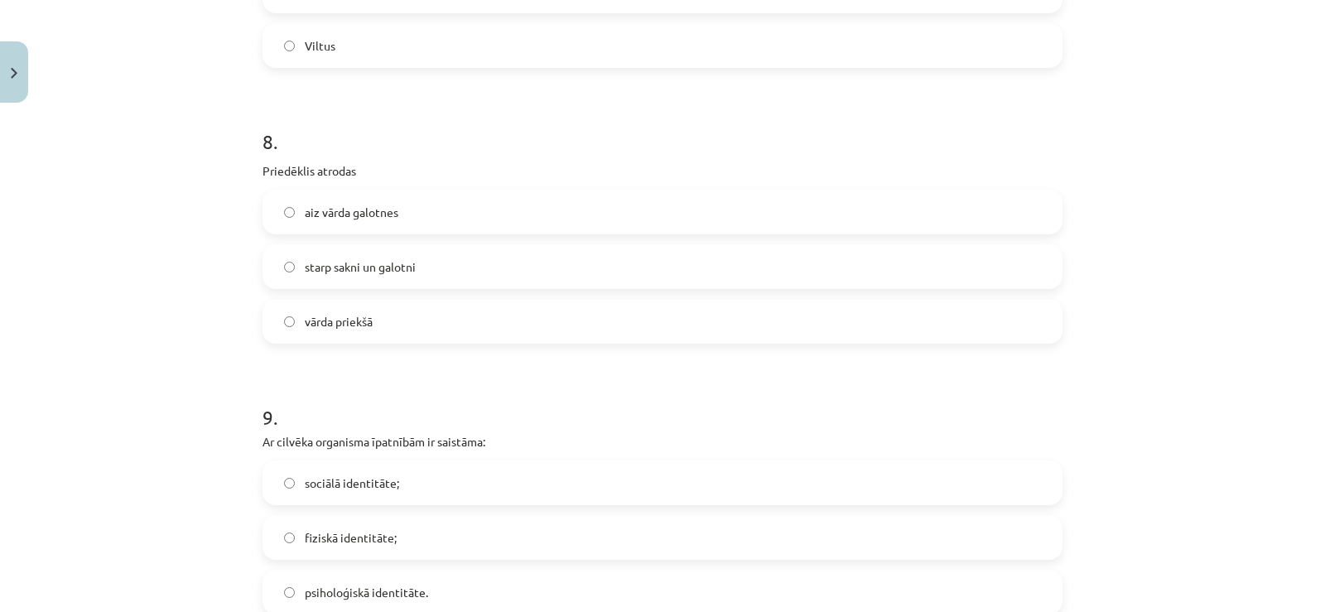
click at [413, 479] on label "sociālā identitāte;" at bounding box center [662, 482] width 797 height 41
drag, startPoint x: 253, startPoint y: 173, endPoint x: 415, endPoint y: 285, distance: 196.5
copy div "Priedēklis atrodas aiz vārda galotnes starp sakni un galotni vārda priekšā"
click at [339, 307] on label "vārda priekšā" at bounding box center [662, 321] width 797 height 41
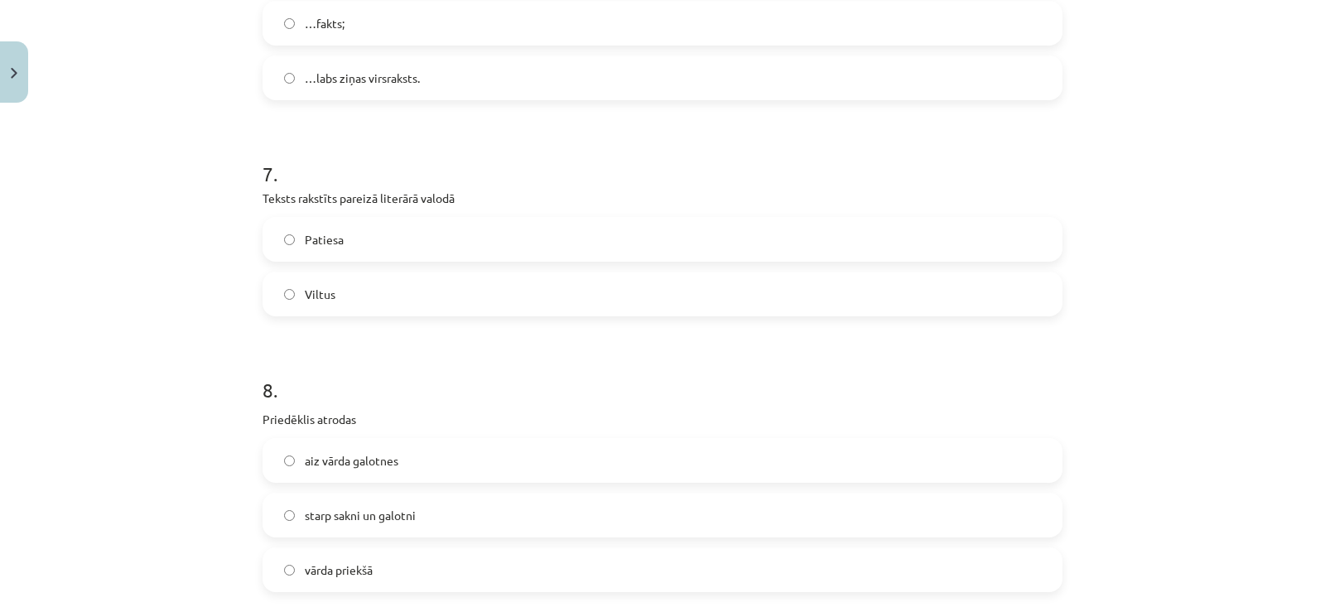
drag, startPoint x: 163, startPoint y: 252, endPoint x: 169, endPoint y: 244, distance: 10.1
click at [163, 250] on div "Mācību tēma: Latviešu valodas i - 11. klases 1. ieskaites mācību materiāls (a,b…" at bounding box center [662, 306] width 1325 height 612
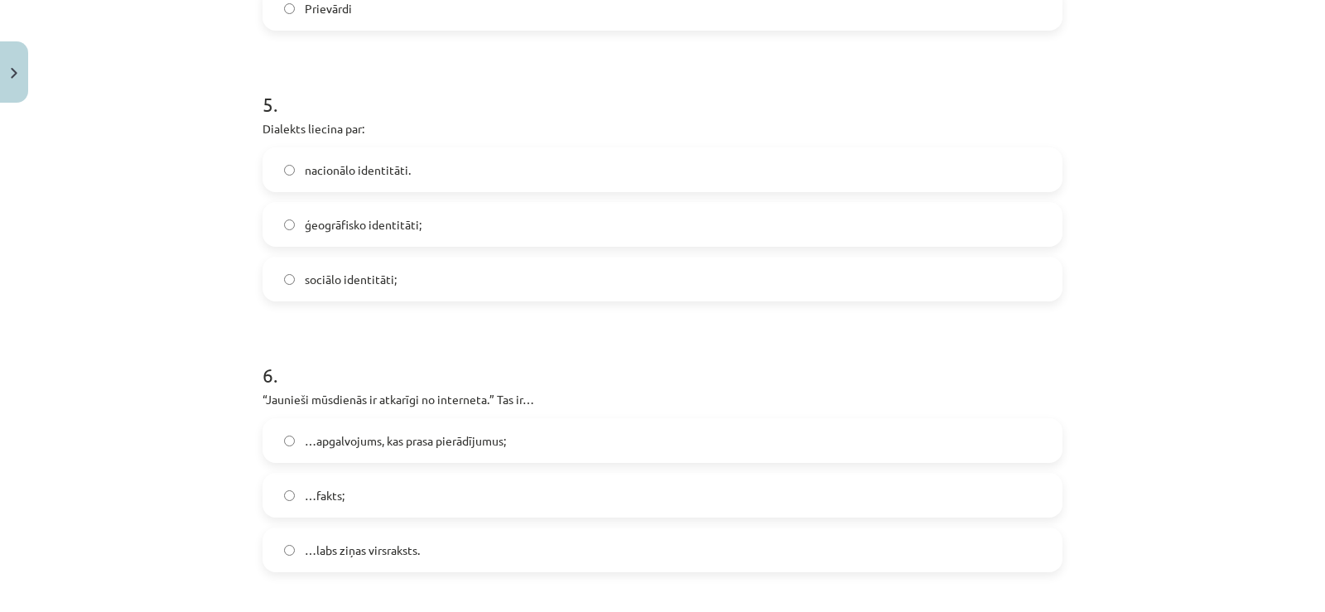
scroll to position [1548, 0]
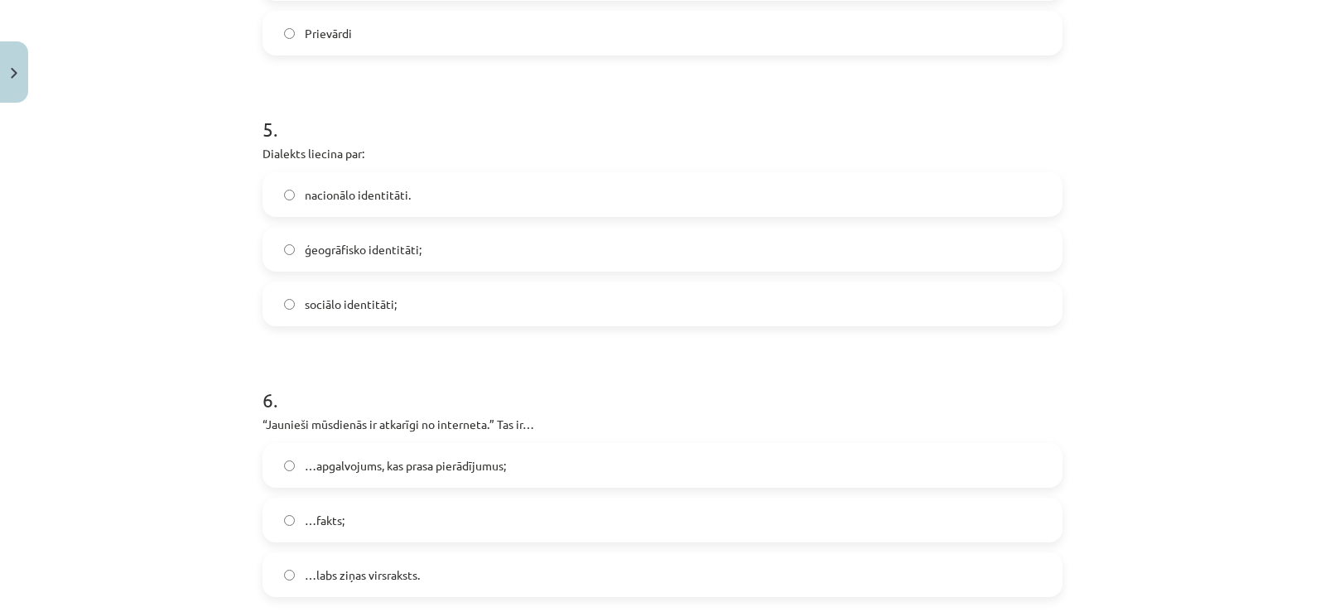
click at [393, 304] on label "sociālo identitāti;" at bounding box center [662, 303] width 797 height 41
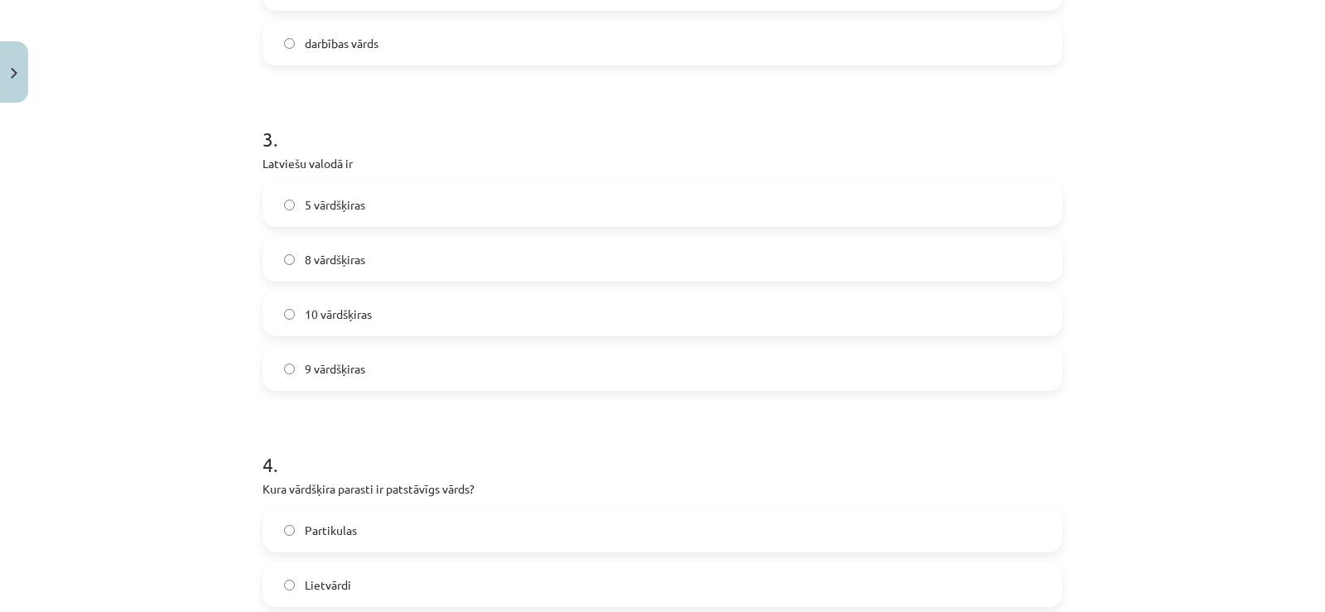
scroll to position [885, 0]
drag, startPoint x: 275, startPoint y: 209, endPoint x: 418, endPoint y: 392, distance: 232.5
click at [418, 392] on div "Mācību tēma: Latviešu valodas i - 11. klases 1. ieskaites mācību materiāls (a,b…" at bounding box center [662, 306] width 1325 height 612
copy div "Latviešu valodā ir 5 vārdšķiras 8 vārdšķiras 10 vārdšķiras 9 vārdšķiras"
click at [337, 301] on label "10 vārdšķiras" at bounding box center [662, 315] width 797 height 41
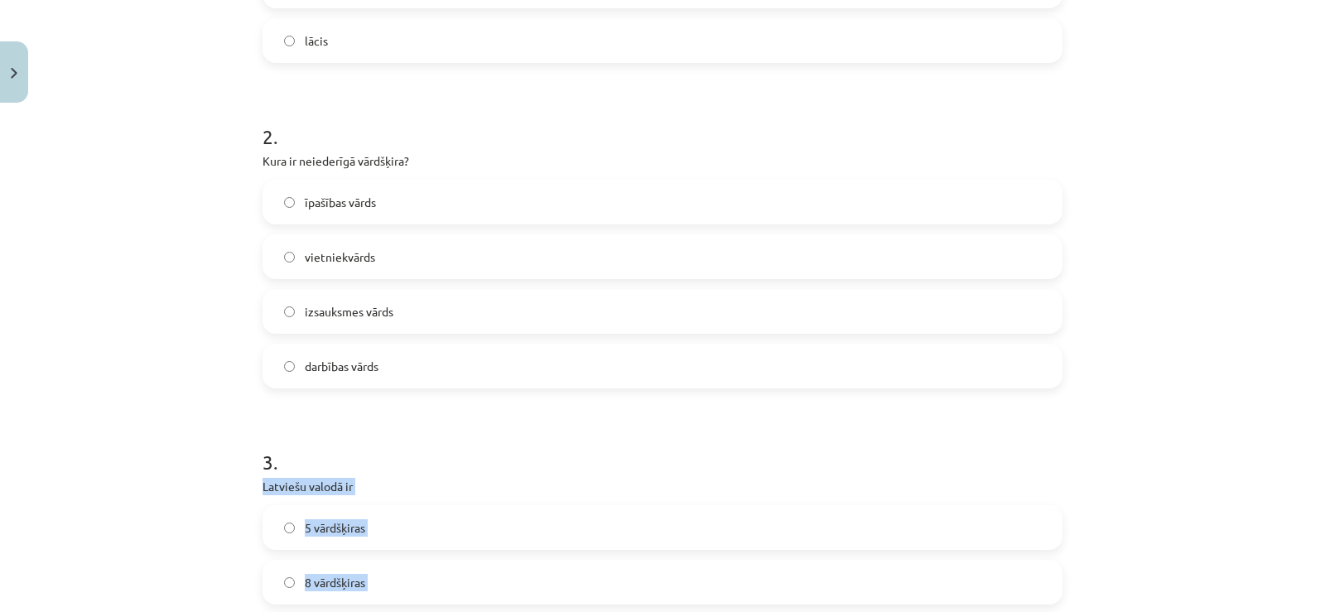
scroll to position [554, 0]
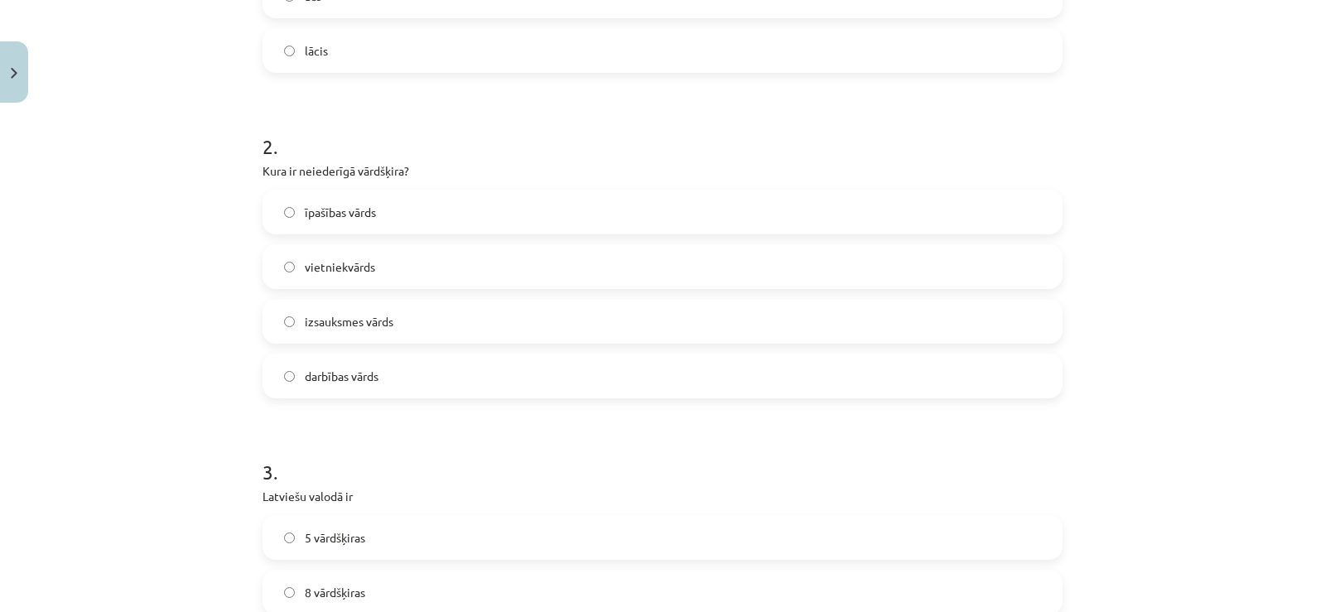
click at [160, 257] on div "Mācību tēma: Latviešu valodas i - 11. klases 1. ieskaites mācību materiāls (a,b…" at bounding box center [662, 306] width 1325 height 612
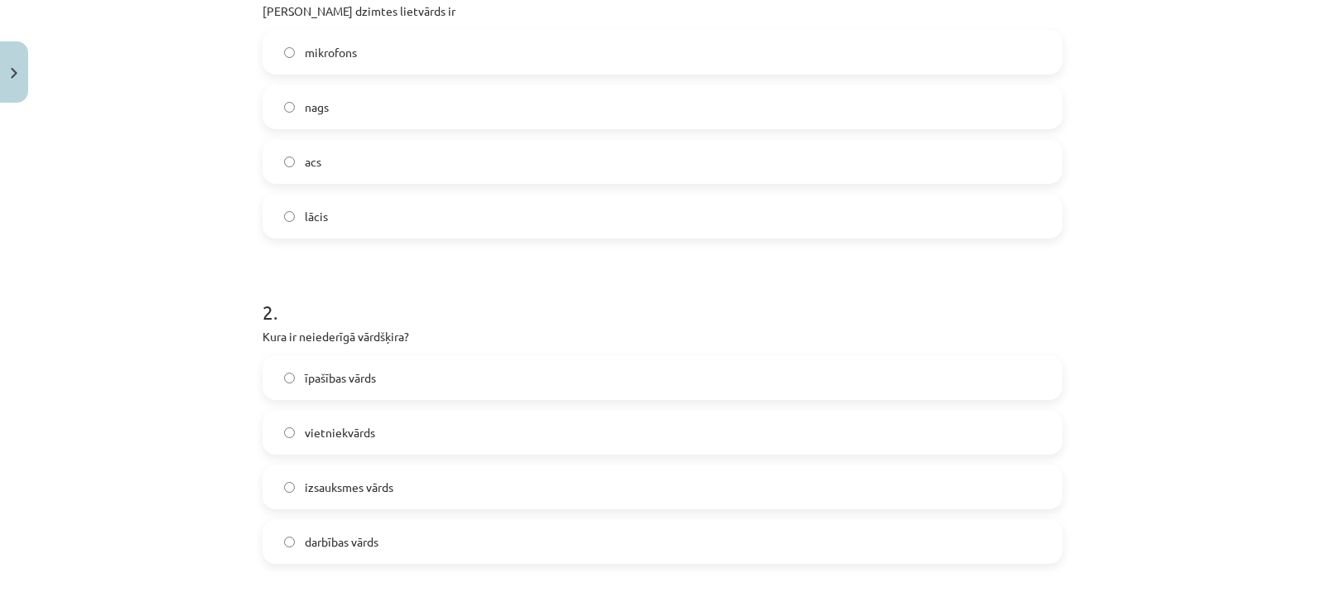
scroll to position [306, 0]
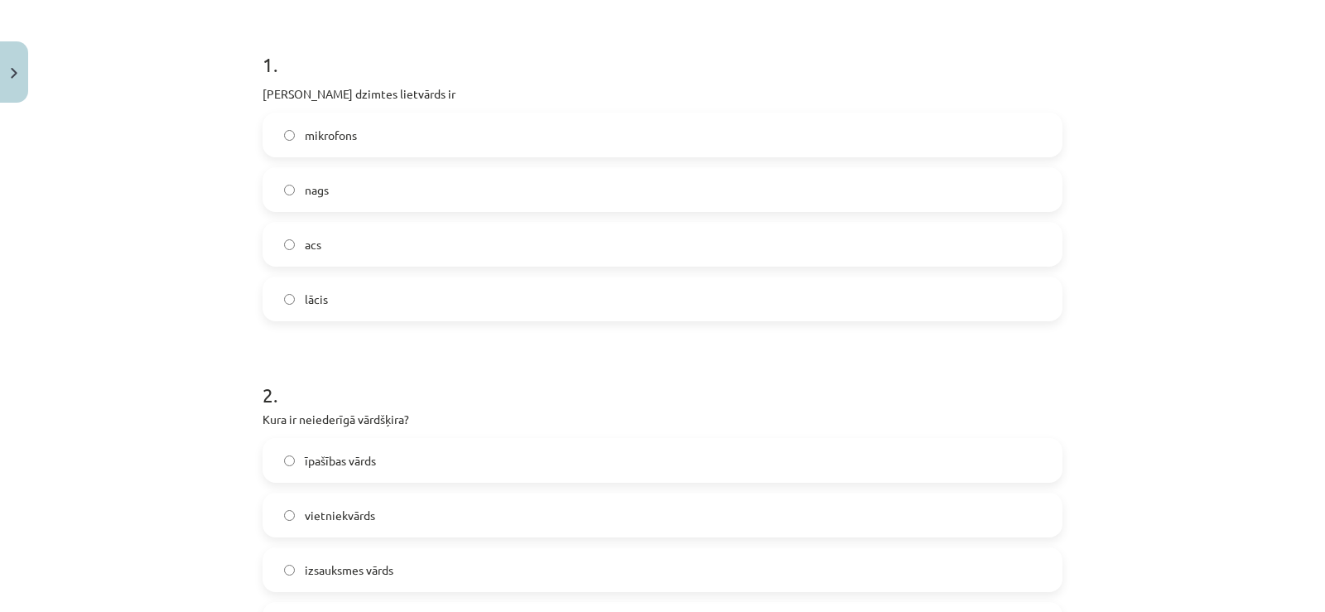
click at [325, 184] on label "nags" at bounding box center [662, 189] width 797 height 41
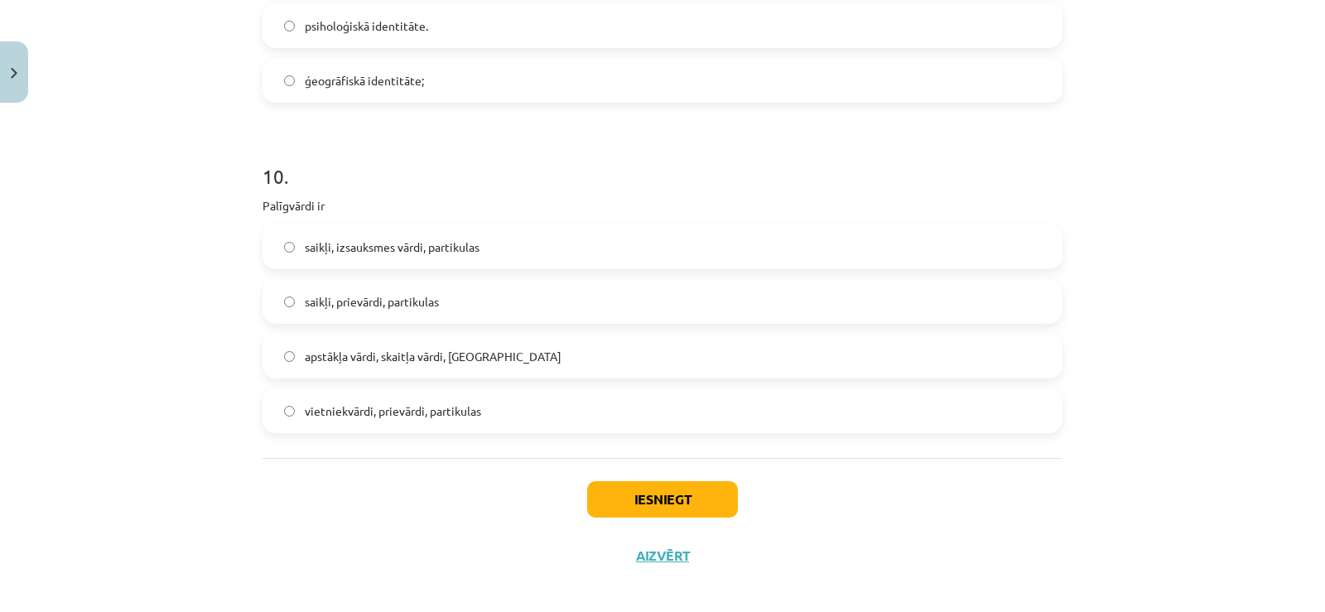
scroll to position [2873, 0]
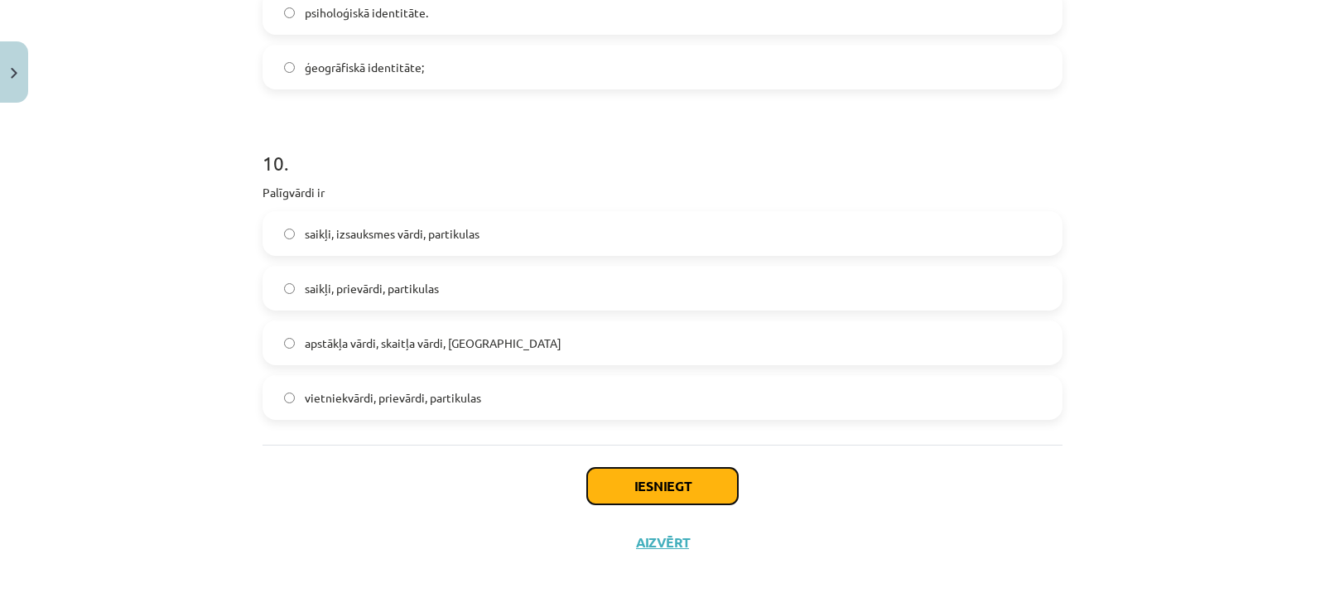
drag, startPoint x: 668, startPoint y: 481, endPoint x: 660, endPoint y: 473, distance: 11.7
click at [665, 481] on button "Iesniegt" at bounding box center [662, 486] width 151 height 36
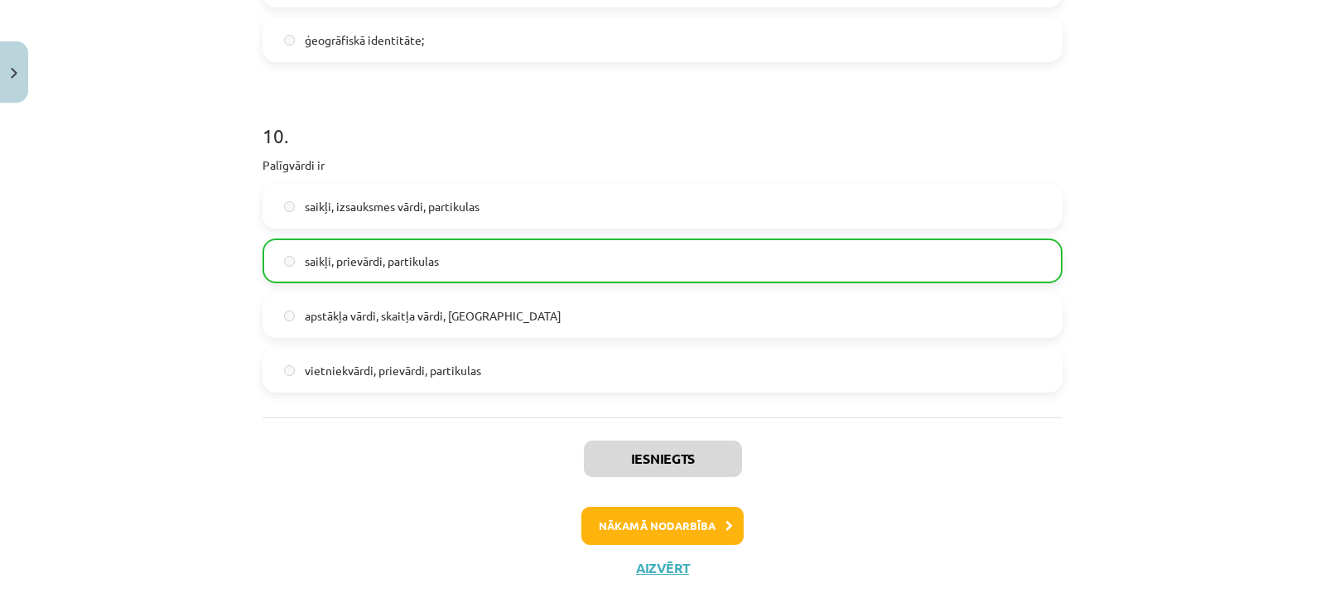
scroll to position [2926, 0]
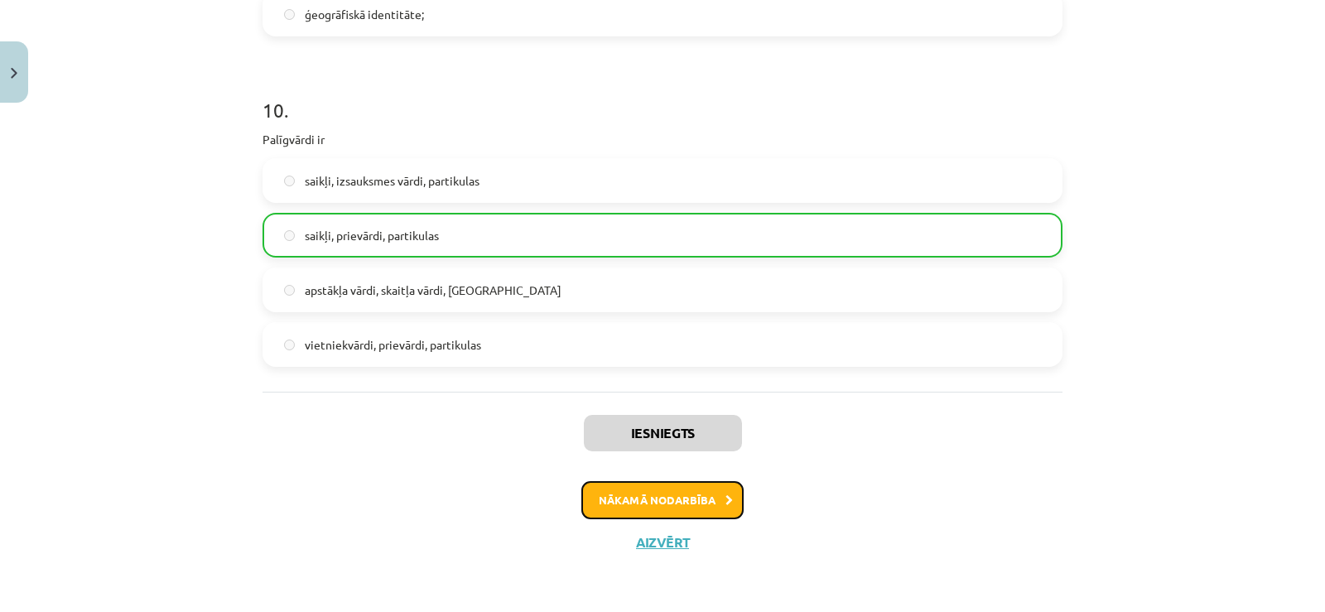
click at [678, 509] on button "Nākamā nodarbība" at bounding box center [662, 500] width 162 height 38
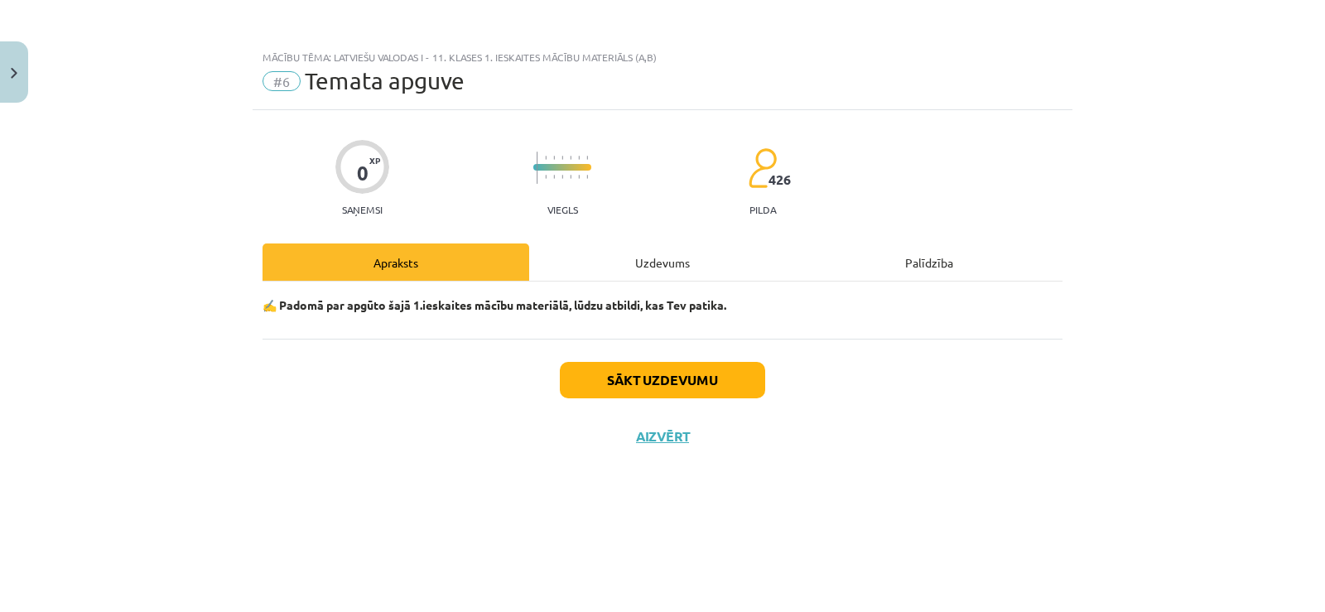
click at [643, 288] on div "✍️ Padomā par apgūto šajā 1.ieskaites mācību materiālā, lūdzu atbildi, kas Tev …" at bounding box center [663, 310] width 800 height 57
click at [643, 273] on div "Uzdevums" at bounding box center [662, 262] width 267 height 37
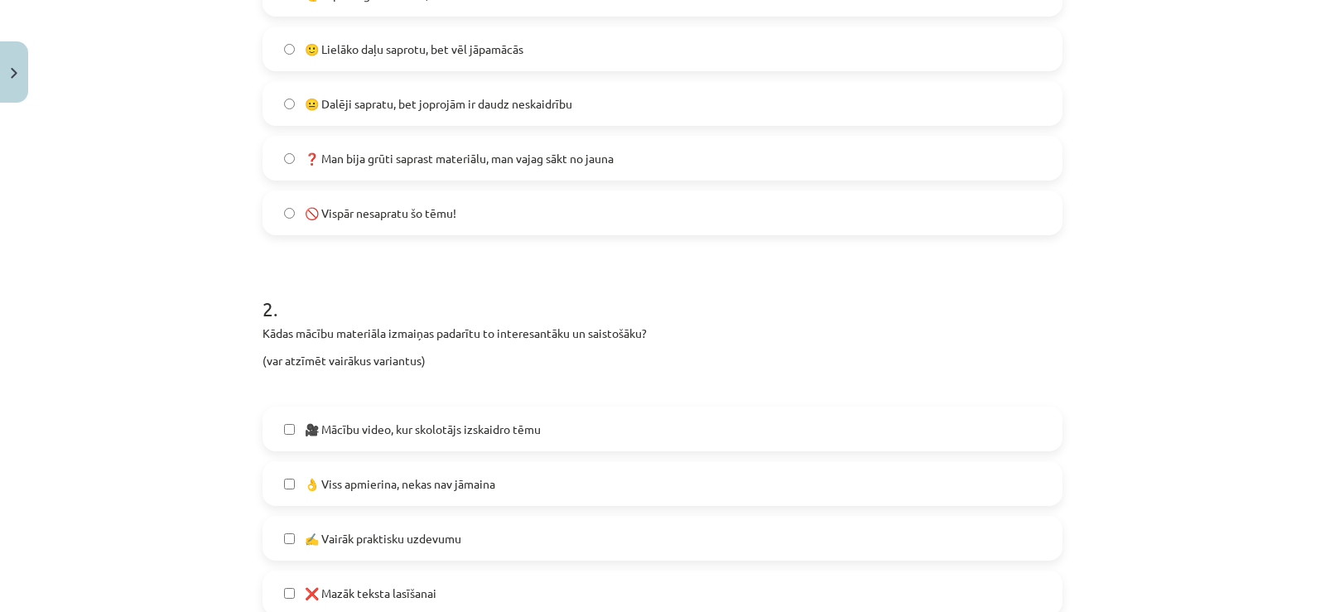
scroll to position [191, 0]
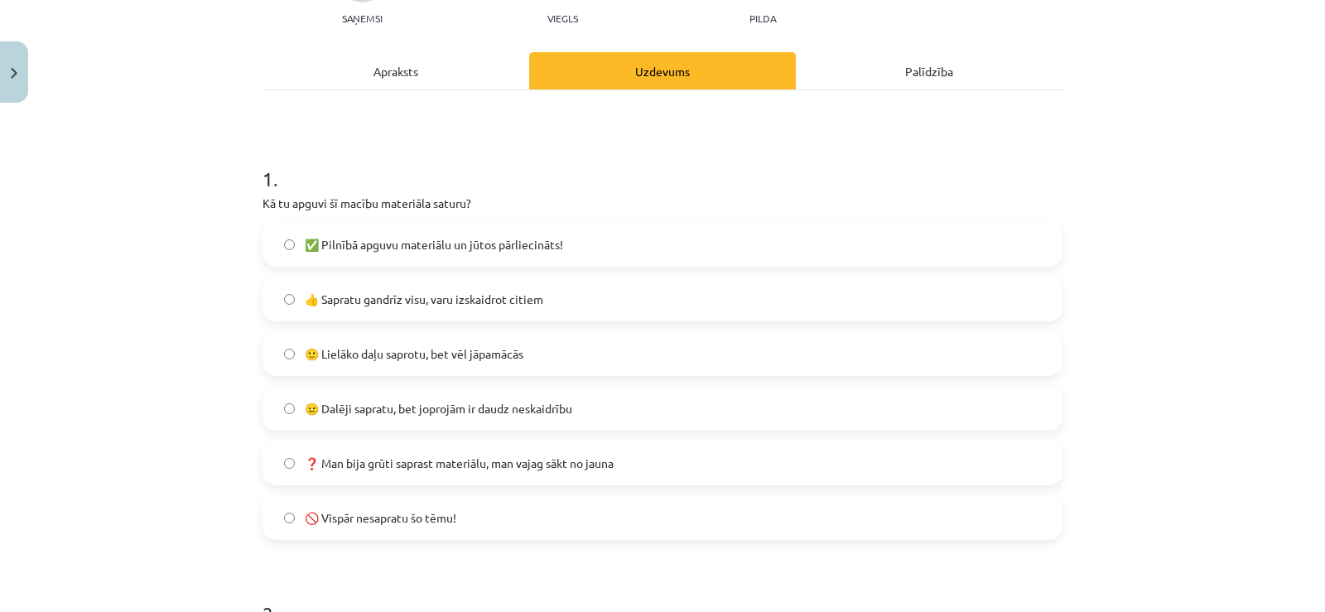
click at [399, 356] on span "🙂 Lielāko daļu saprotu, bet vēl jāpamācās" at bounding box center [414, 353] width 219 height 17
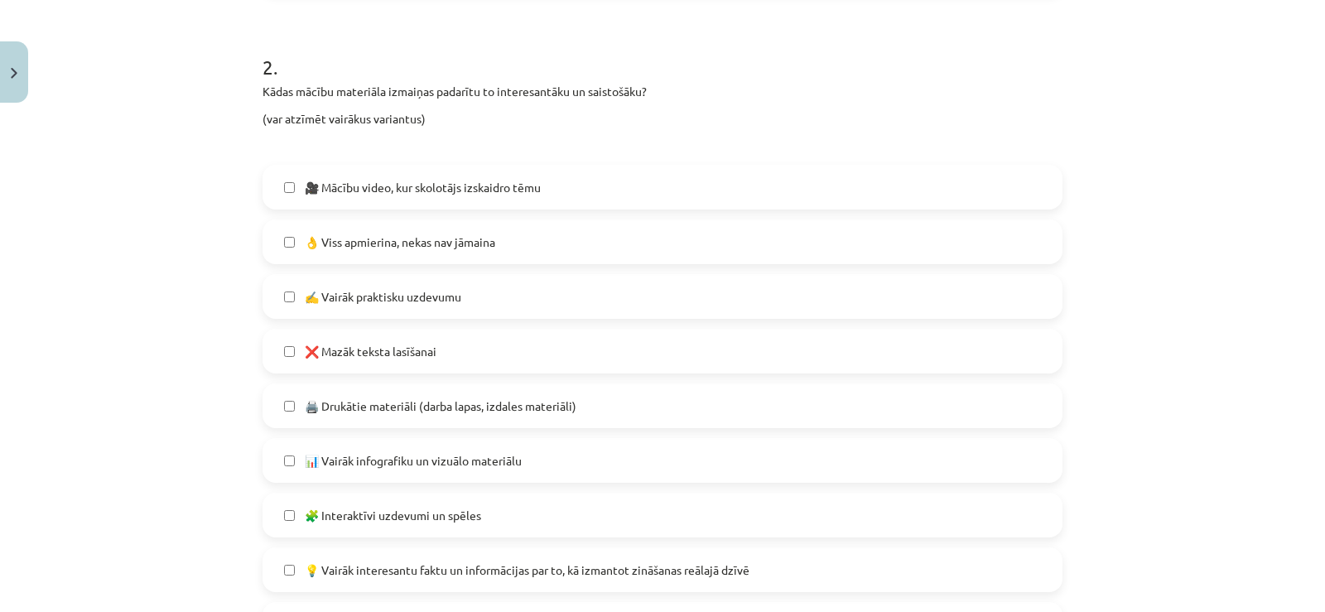
scroll to position [771, 0]
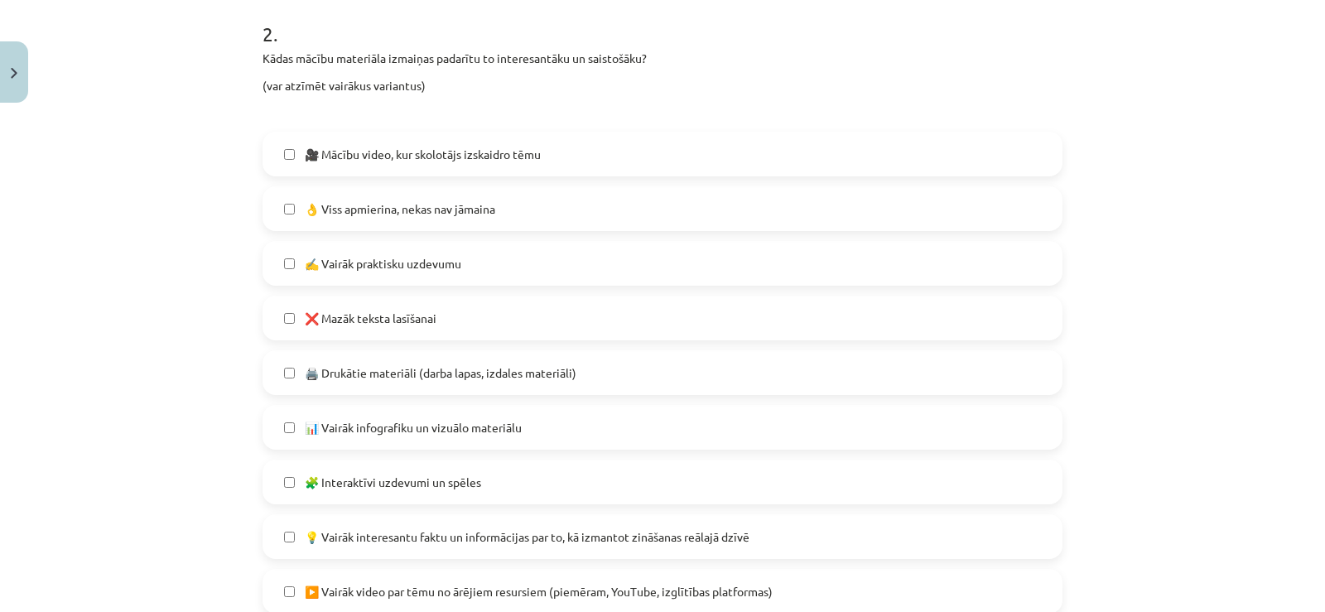
click at [388, 171] on label "🎥 Mācību video, kur skolotājs izskaidro tēmu" at bounding box center [662, 153] width 797 height 41
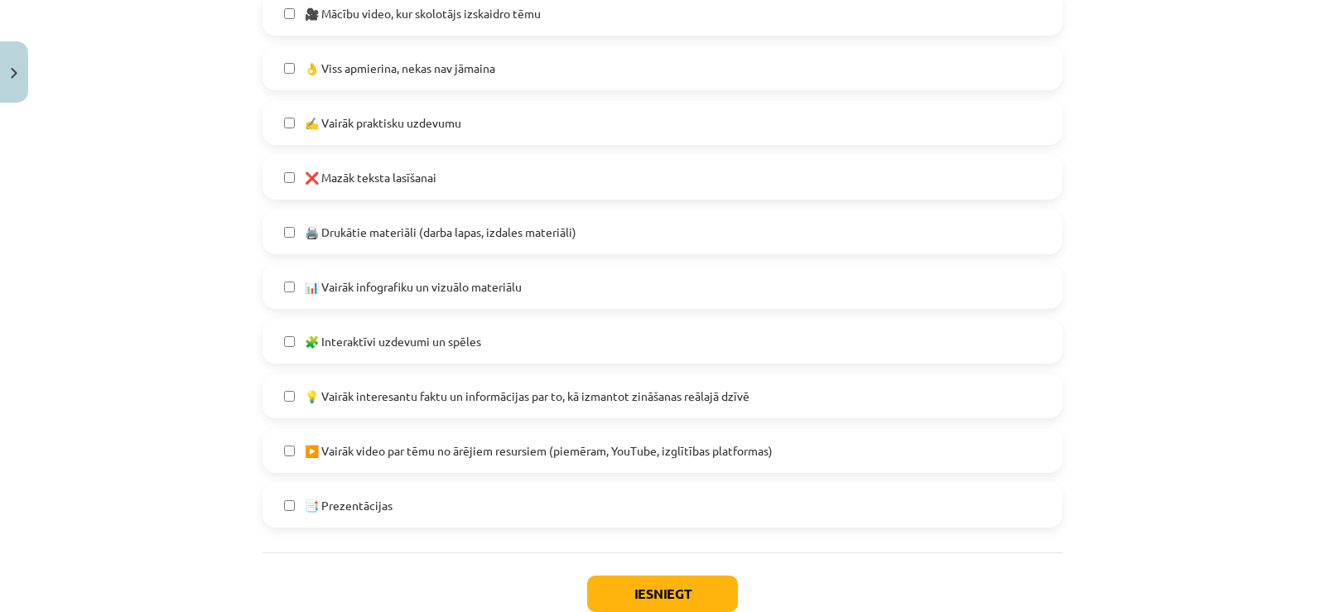
scroll to position [937, 0]
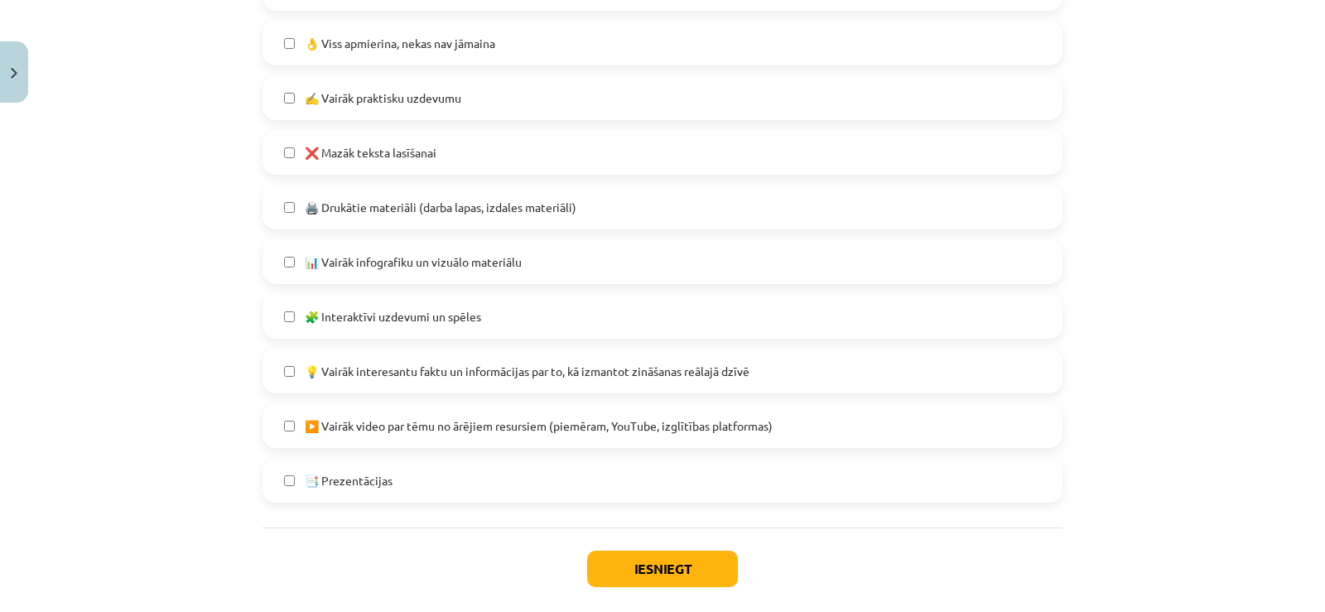
click at [391, 429] on span "▶️ Vairāk video par tēmu no ārējiem resursiem (piemēram, YouTube, izglītības pl…" at bounding box center [539, 425] width 468 height 17
click at [407, 432] on span "▶️ Vairāk video par tēmu no ārējiem resursiem (piemēram, YouTube, izglītības pl…" at bounding box center [539, 425] width 468 height 17
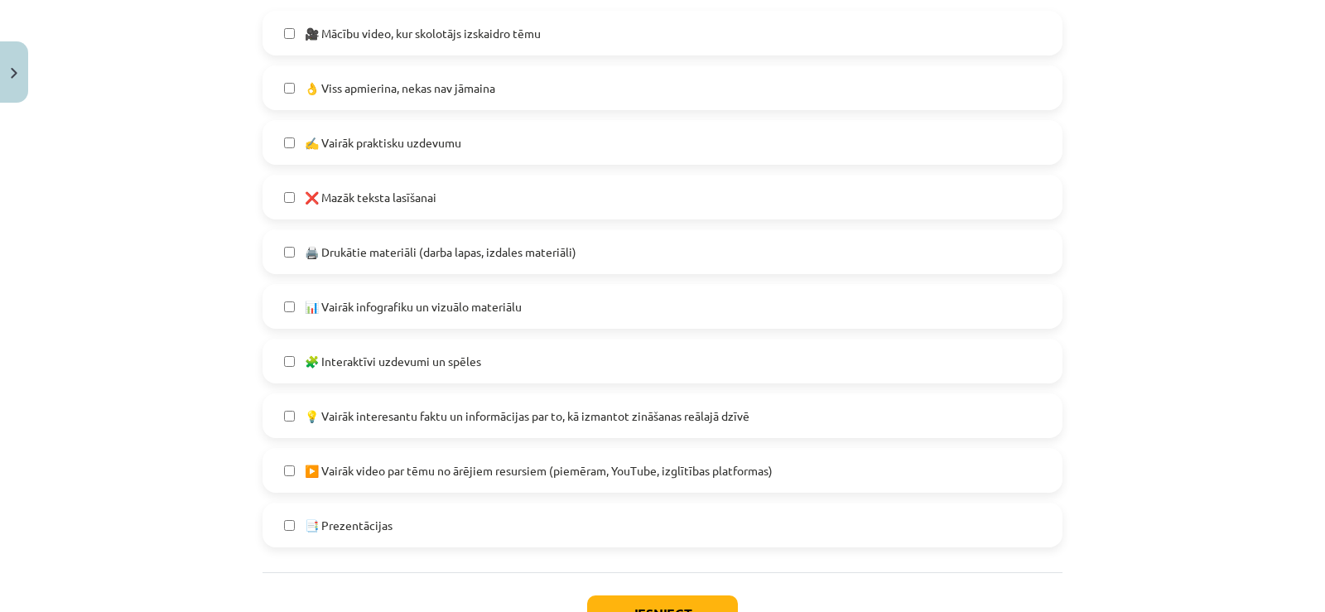
scroll to position [1020, 0]
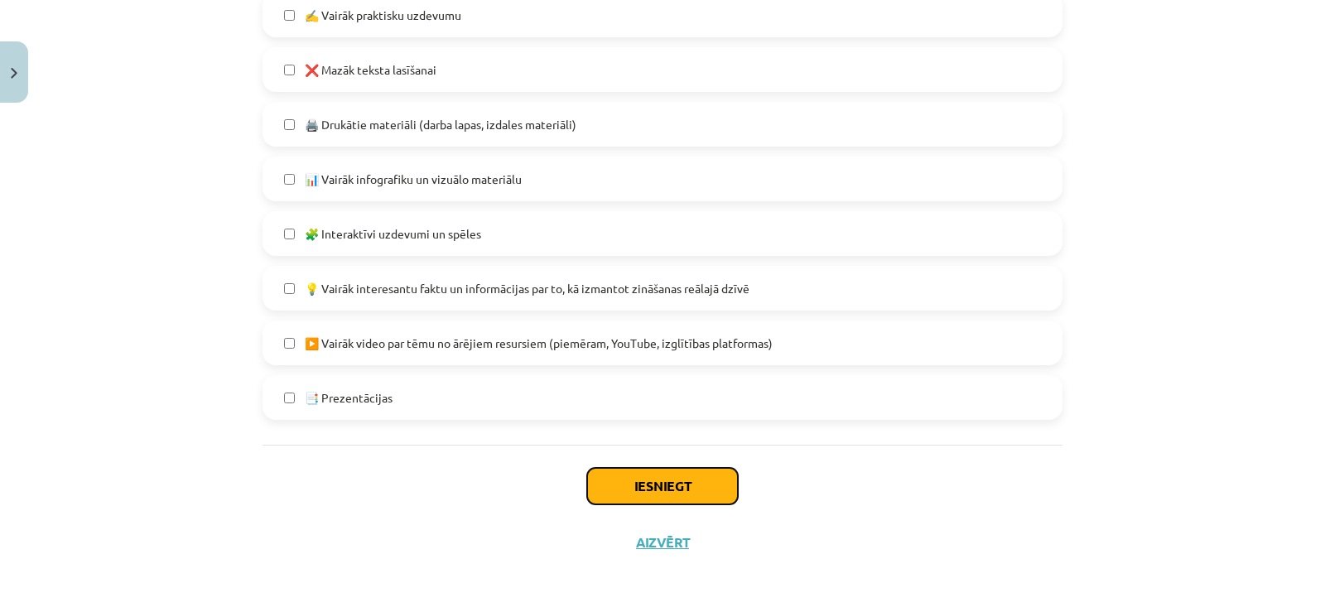
click at [634, 489] on button "Iesniegt" at bounding box center [662, 486] width 151 height 36
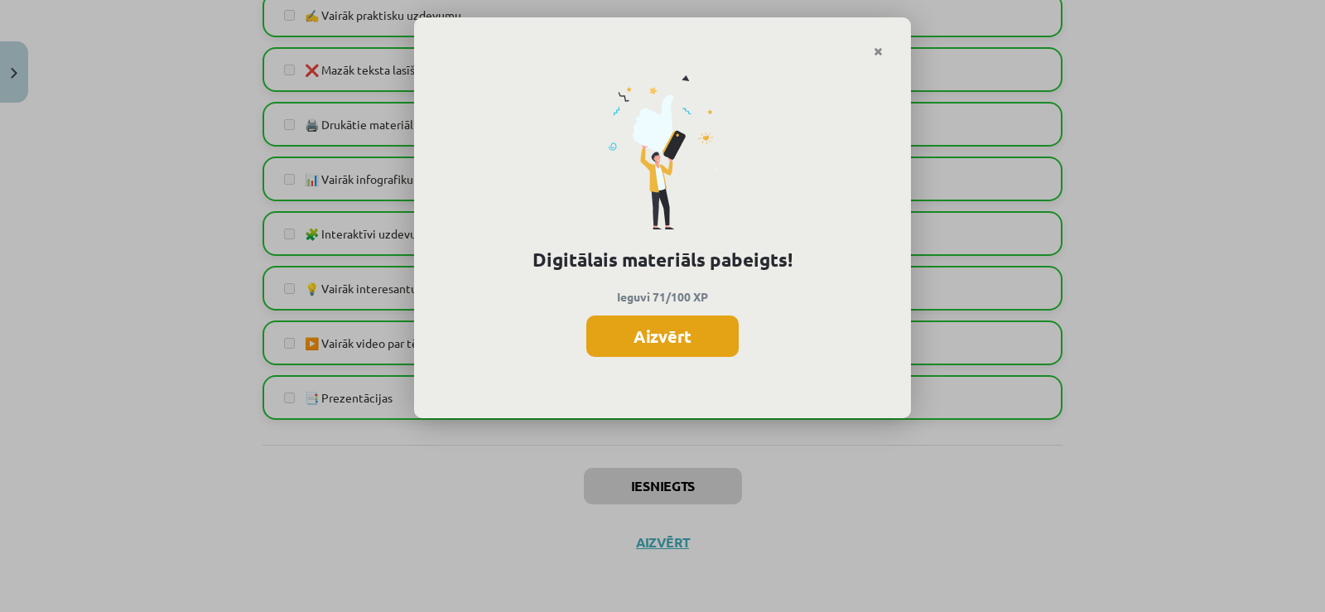
drag, startPoint x: 661, startPoint y: 344, endPoint x: 640, endPoint y: 269, distance: 77.4
click at [659, 343] on button "Aizvērt" at bounding box center [662, 336] width 152 height 41
